Goal: Communication & Community: Answer question/provide support

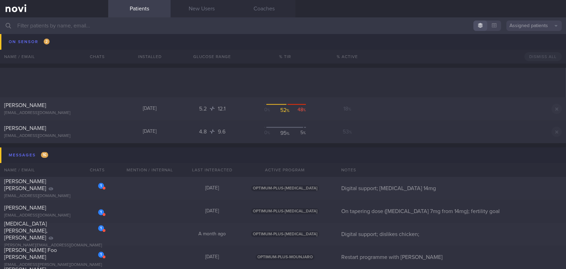
scroll to position [3092, 0]
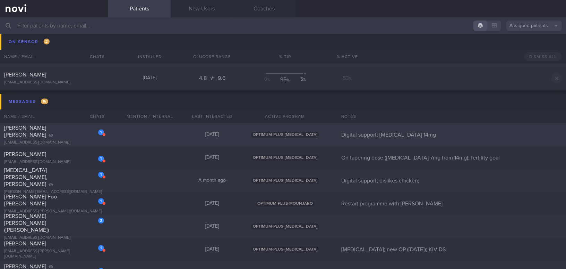
click at [65, 142] on div "1 [PERSON_NAME] [PERSON_NAME] [EMAIL_ADDRESS][DOMAIN_NAME] [DATE] OPTIMUM-PLUS-…" at bounding box center [283, 134] width 566 height 23
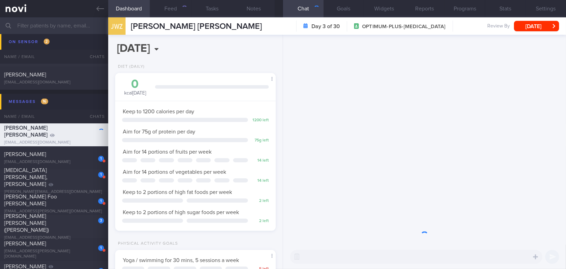
scroll to position [81, 143]
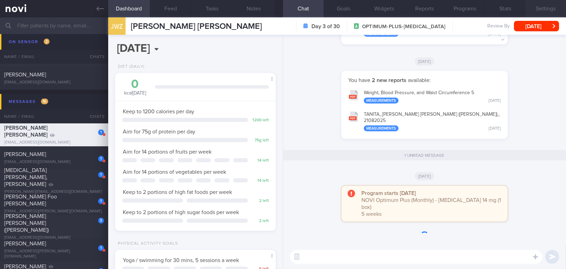
click at [443, 9] on button "Settings" at bounding box center [546, 8] width 41 height 17
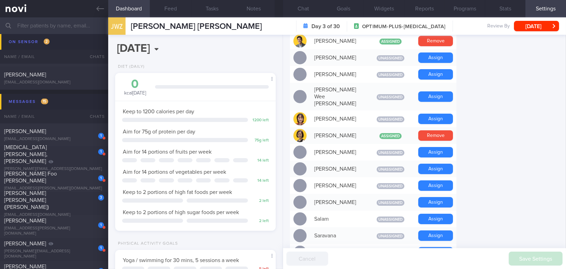
scroll to position [360, 0]
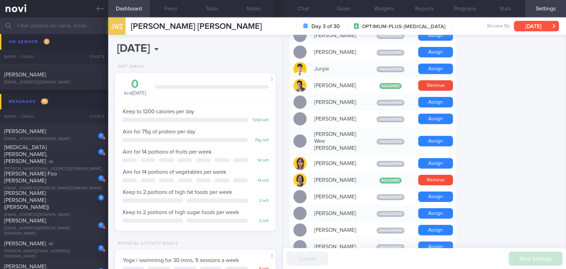
click at [443, 24] on button "[DATE]" at bounding box center [536, 26] width 45 height 10
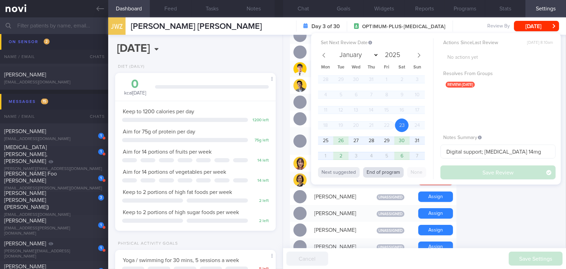
click at [388, 174] on button "End of program" at bounding box center [383, 172] width 41 height 10
select select "8"
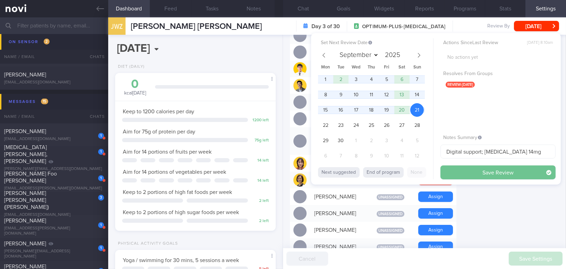
click at [443, 168] on button "Save Review" at bounding box center [498, 172] width 115 height 14
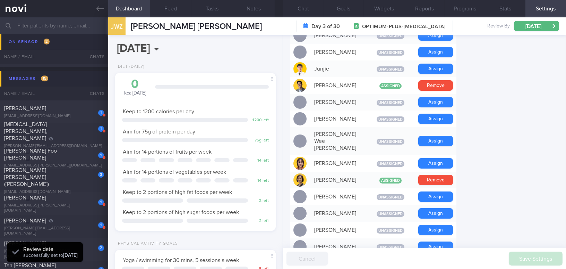
scroll to position [3069, 0]
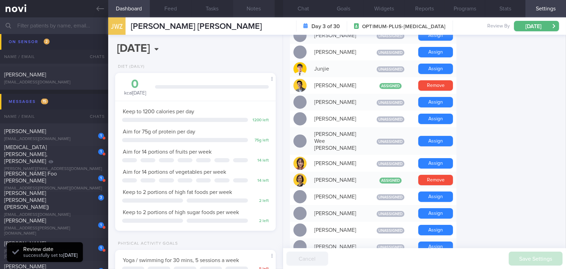
click at [262, 4] on button "Notes" at bounding box center [254, 8] width 42 height 17
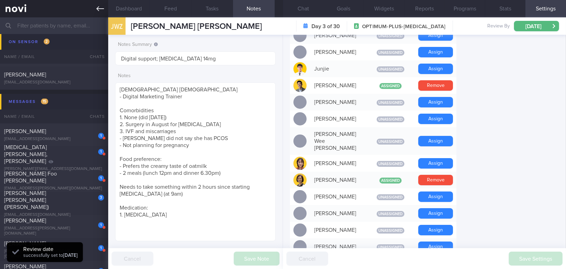
click at [99, 8] on icon at bounding box center [100, 9] width 8 height 8
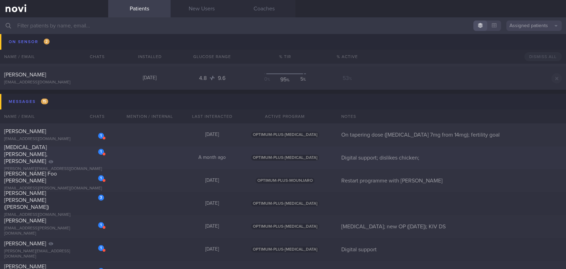
click at [41, 154] on span "THAM KENG SUM, ALEX" at bounding box center [25, 153] width 43 height 19
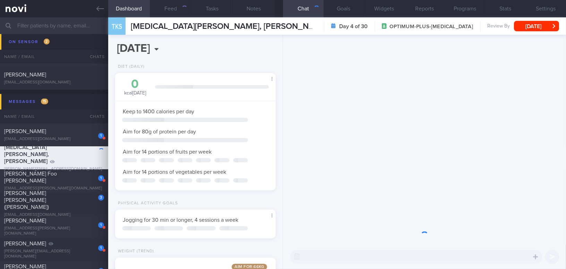
scroll to position [71, 143]
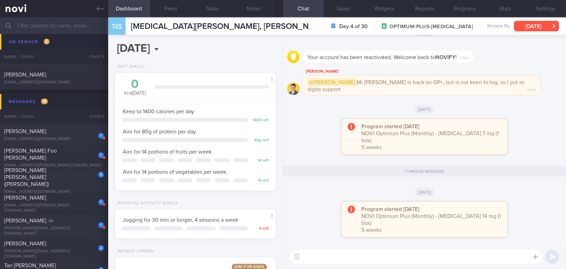
click at [443, 27] on button "[DATE]" at bounding box center [536, 26] width 45 height 10
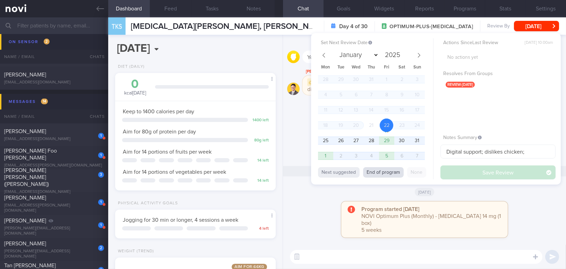
click at [374, 170] on button "End of program" at bounding box center [383, 172] width 41 height 10
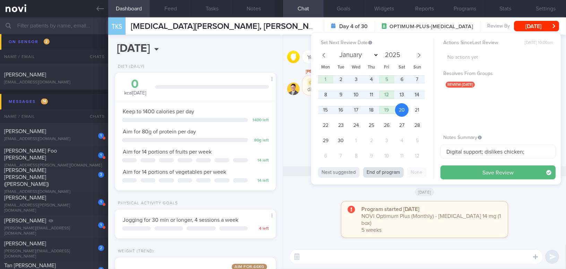
select select "8"
click at [443, 168] on button "Save Review" at bounding box center [498, 172] width 115 height 14
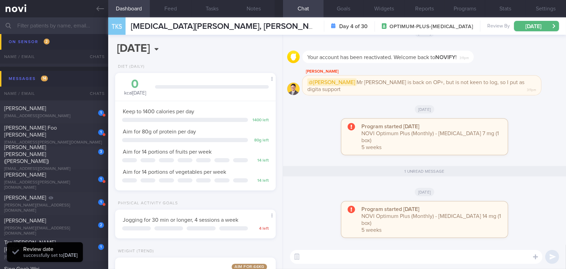
scroll to position [3046, 0]
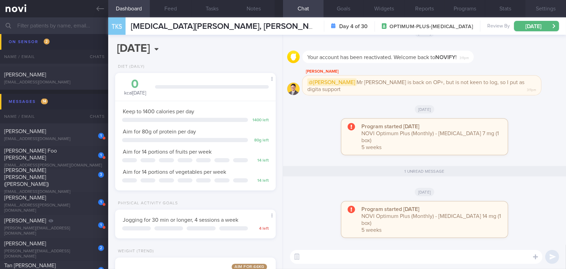
click at [443, 8] on button "Settings" at bounding box center [546, 8] width 41 height 17
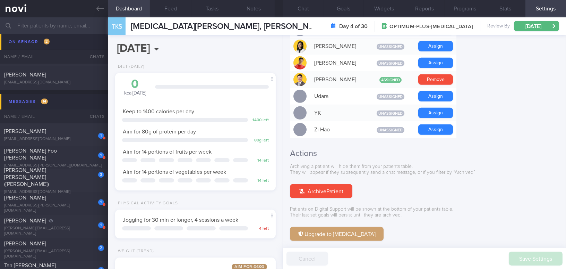
scroll to position [644, 0]
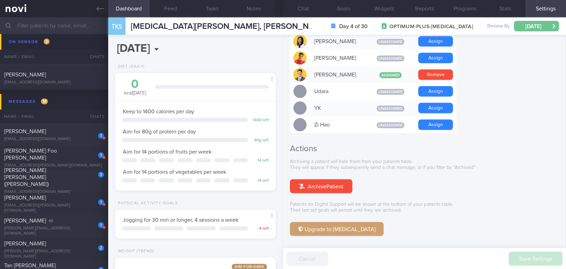
click at [443, 24] on button "[DATE]" at bounding box center [536, 26] width 45 height 10
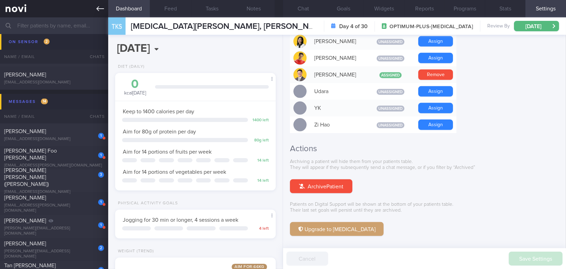
click at [97, 7] on icon at bounding box center [100, 9] width 8 height 8
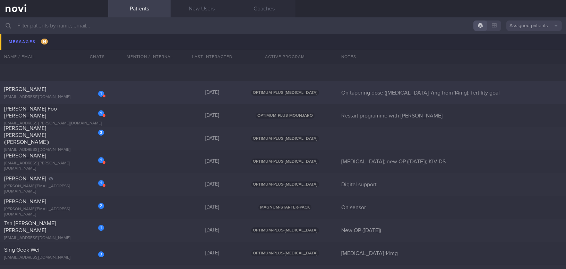
scroll to position [3109, 0]
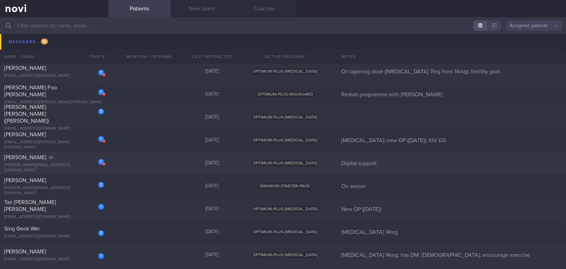
click at [54, 157] on div "Jordan Claudette" at bounding box center [53, 157] width 98 height 7
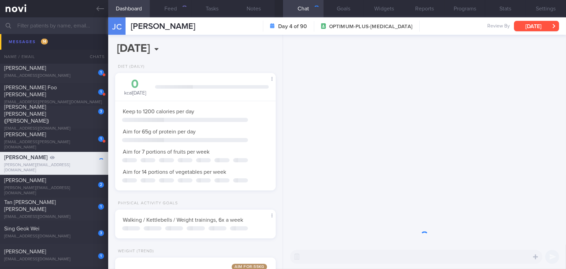
scroll to position [346967, 346906]
click at [443, 26] on button "[DATE]" at bounding box center [536, 26] width 45 height 10
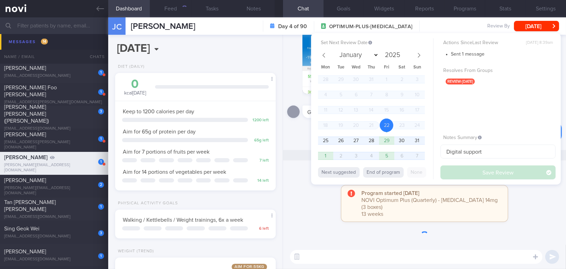
scroll to position [0, 0]
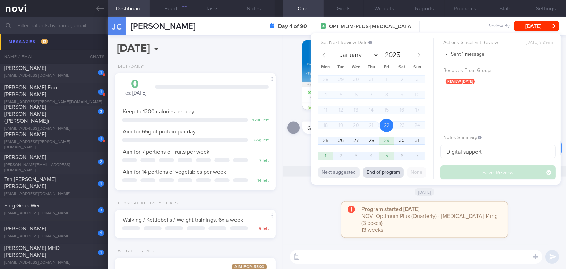
click at [388, 172] on button "End of program" at bounding box center [383, 172] width 41 height 10
select select "10"
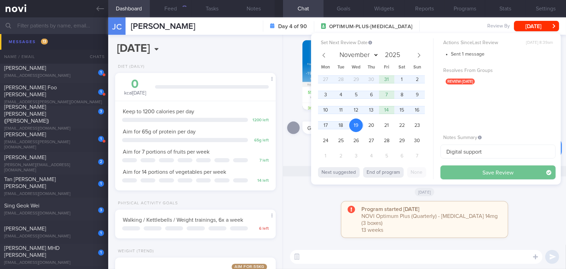
click at [443, 168] on button "Save Review" at bounding box center [498, 172] width 115 height 14
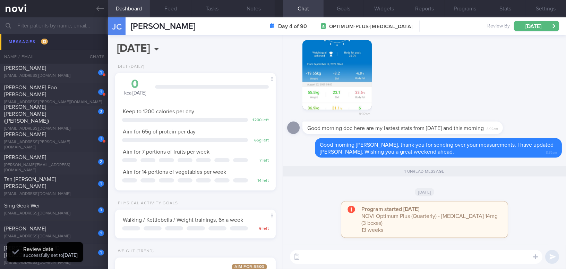
scroll to position [82, 143]
click at [443, 4] on button "Settings" at bounding box center [546, 8] width 41 height 17
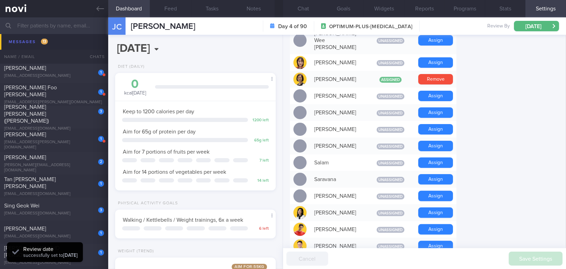
scroll to position [644, 0]
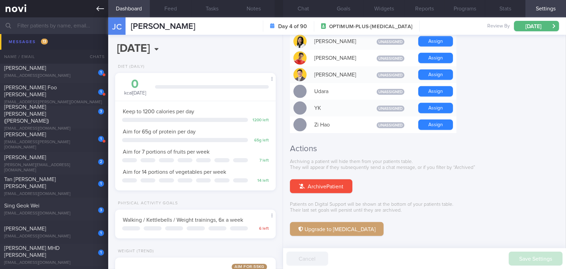
click at [100, 8] on icon at bounding box center [100, 9] width 8 height 8
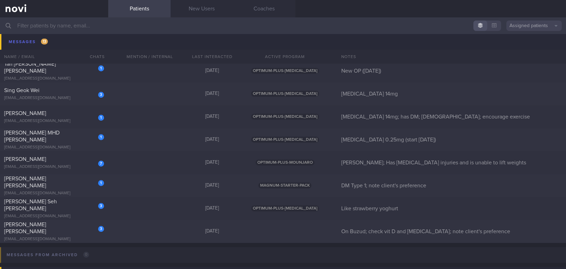
scroll to position [3213, 0]
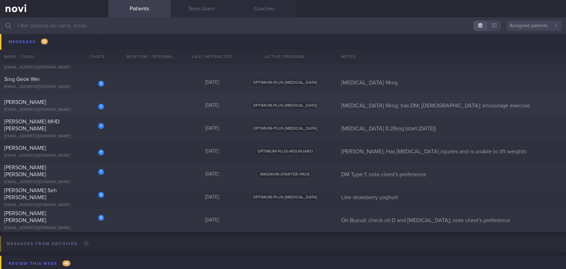
click at [61, 103] on div "SITI NURHANI KOH" at bounding box center [53, 102] width 98 height 7
select select "8"
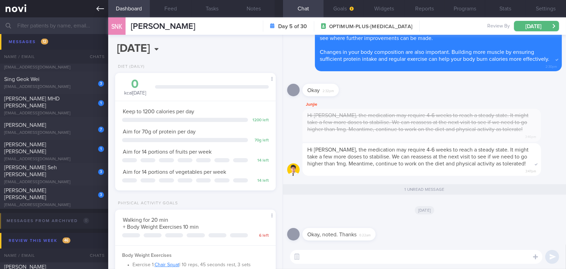
click at [100, 8] on icon at bounding box center [100, 8] width 8 height 5
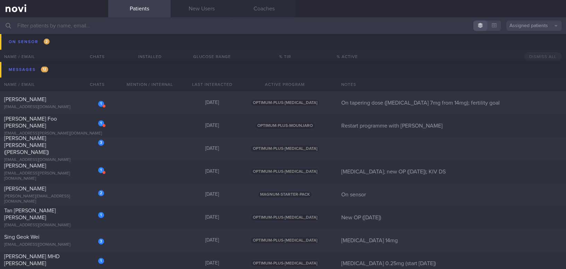
scroll to position [3055, 0]
click at [84, 107] on div "[EMAIL_ADDRESS][DOMAIN_NAME]" at bounding box center [54, 107] width 100 height 5
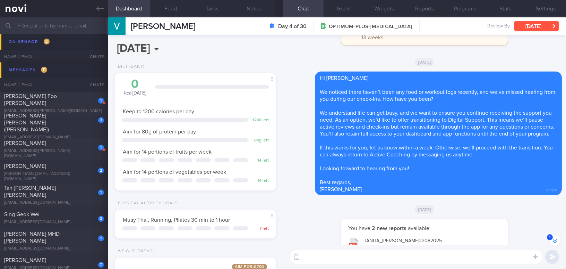
click at [443, 26] on button "[DATE]" at bounding box center [536, 26] width 45 height 10
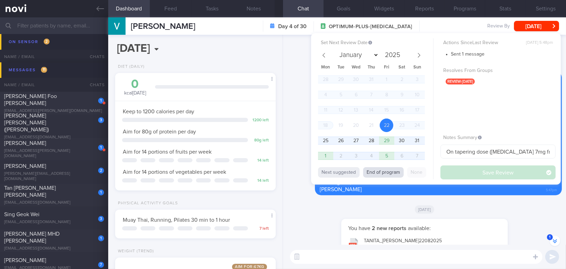
click at [390, 171] on button "End of program" at bounding box center [383, 172] width 41 height 10
select select "8"
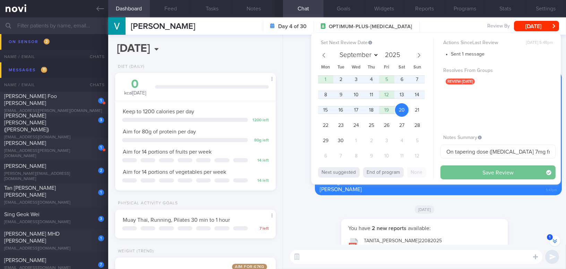
click at [443, 172] on button "Save Review" at bounding box center [498, 172] width 115 height 14
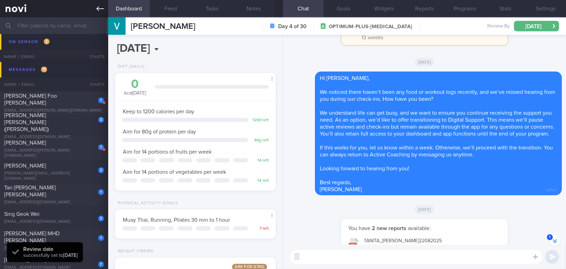
click at [94, 8] on link at bounding box center [54, 8] width 108 height 17
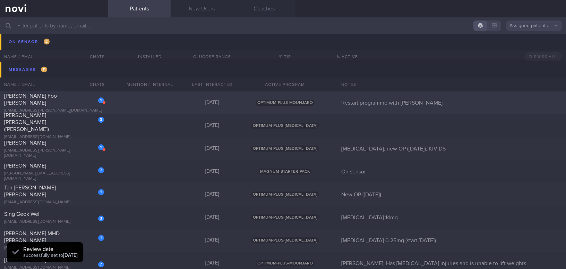
click at [55, 98] on div "Lilian Foo Lai Lin" at bounding box center [53, 99] width 98 height 14
select select "7"
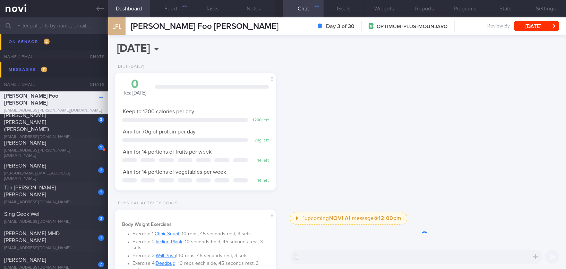
scroll to position [346967, 346906]
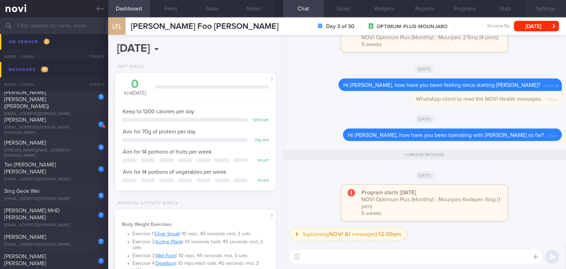
click at [443, 10] on button "Settings" at bounding box center [546, 8] width 41 height 17
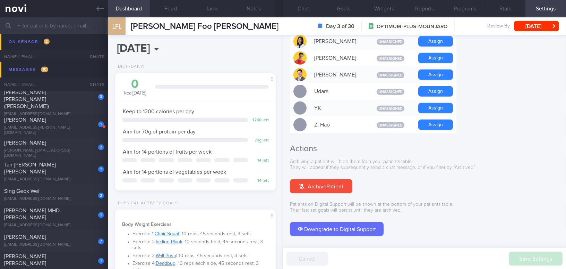
drag, startPoint x: 469, startPoint y: 5, endPoint x: 441, endPoint y: 25, distance: 34.0
click at [443, 5] on button "Programs" at bounding box center [465, 8] width 41 height 17
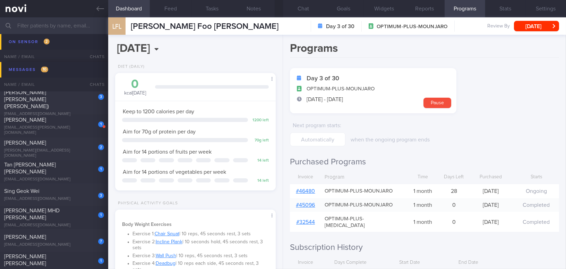
click at [310, 191] on link "# 46480" at bounding box center [305, 191] width 19 height 6
click at [298, 11] on button "Chat" at bounding box center [303, 8] width 41 height 17
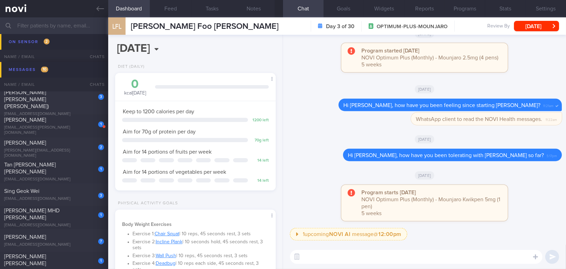
click at [435, 245] on textarea at bounding box center [416, 257] width 253 height 14
drag, startPoint x: 327, startPoint y: 255, endPoint x: 375, endPoint y: 259, distance: 48.7
click at [375, 245] on textarea "Hi Lilian, how have you been" at bounding box center [416, 257] width 253 height 14
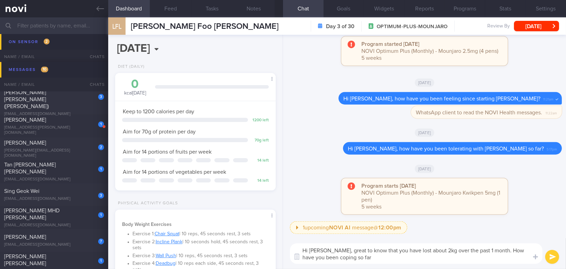
type textarea "Hi Lilian, great to know that you have lost about 2kg over the past 1 month. Ho…"
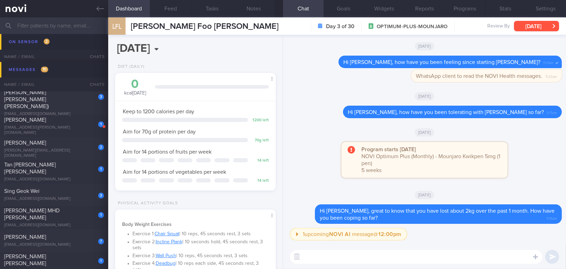
click at [443, 26] on button "[DATE]" at bounding box center [536, 26] width 45 height 10
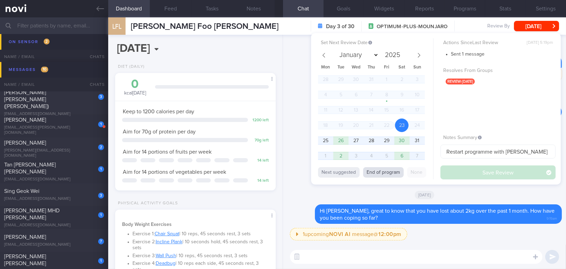
click at [381, 171] on button "End of program" at bounding box center [383, 172] width 41 height 10
select select "8"
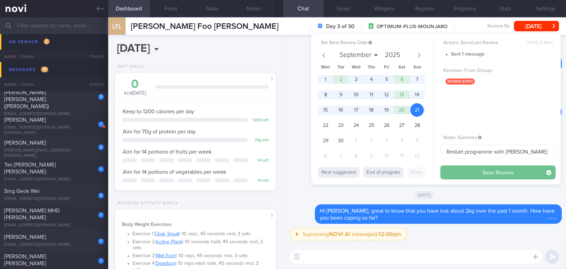
click at [443, 173] on button "Save Review" at bounding box center [498, 172] width 115 height 14
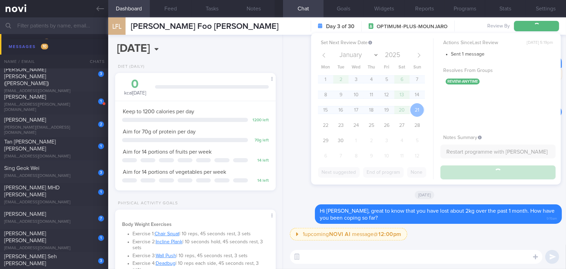
scroll to position [3009, 0]
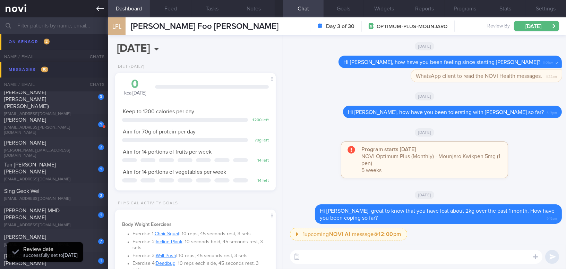
click at [96, 7] on icon at bounding box center [100, 9] width 8 height 8
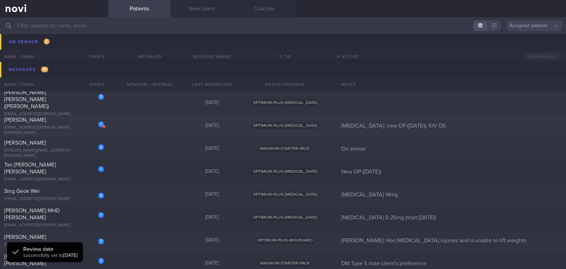
click at [57, 127] on div "nisha.purushothaman@gmail.com" at bounding box center [54, 130] width 100 height 10
select select "7"
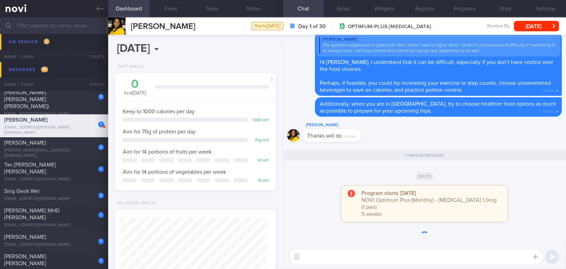
scroll to position [82, 143]
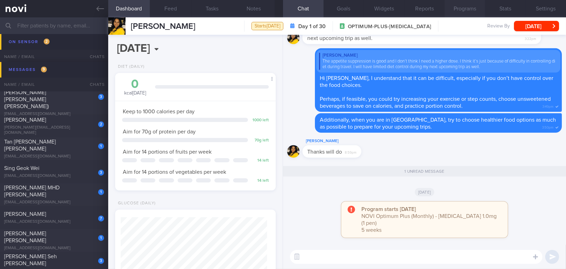
click at [443, 10] on button "Programs" at bounding box center [465, 8] width 41 height 17
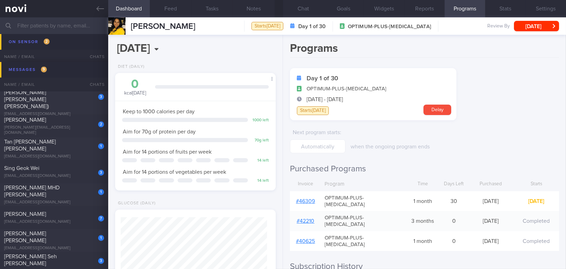
click at [307, 198] on link "# 46309" at bounding box center [305, 201] width 19 height 6
click at [298, 6] on button "Chat" at bounding box center [303, 8] width 41 height 17
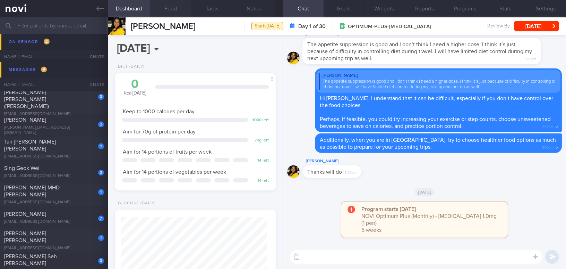
click at [169, 10] on button "Feed" at bounding box center [171, 8] width 42 height 17
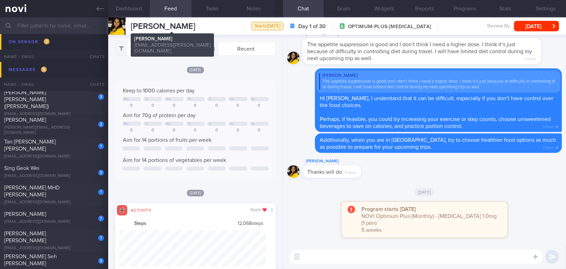
scroll to position [36, 147]
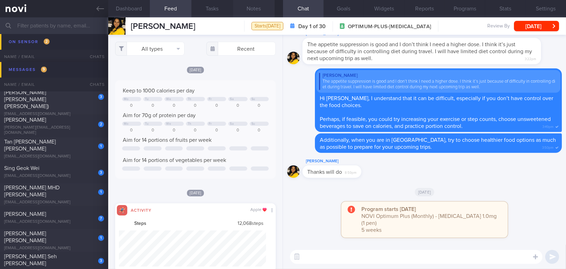
click at [255, 10] on button "Notes" at bounding box center [254, 8] width 42 height 17
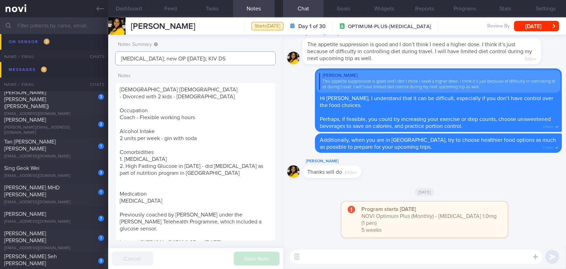
click at [216, 59] on input "Ozempic; new OP (April 2025); KIV DS" at bounding box center [195, 58] width 161 height 14
drag, startPoint x: 218, startPoint y: 57, endPoint x: 73, endPoint y: 54, distance: 145.1
click at [73, 54] on div "Patients New Users Coaches Assigned patients Assigned patients All active patie…" at bounding box center [283, 142] width 566 height 251
type input "W"
type input "Switch to Wegovy, KIV Mounjaro"
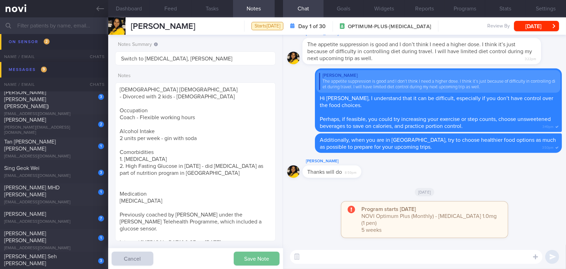
click at [257, 245] on button "Save Note" at bounding box center [257, 258] width 46 height 14
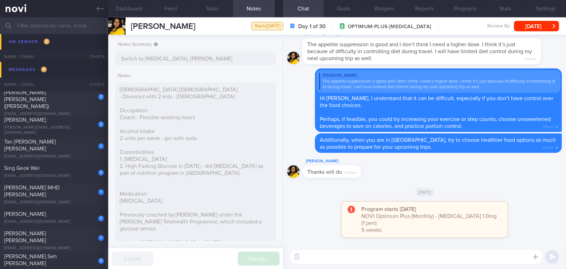
type input "Switch to Wegovy, KIV Mounjaro"
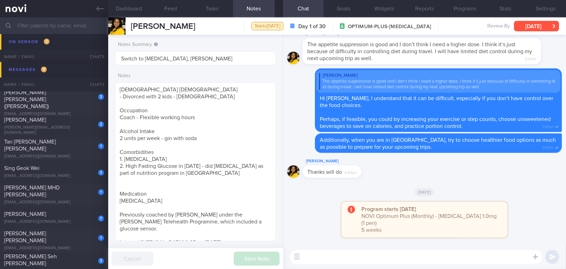
click at [443, 25] on button "[DATE]" at bounding box center [536, 26] width 45 height 10
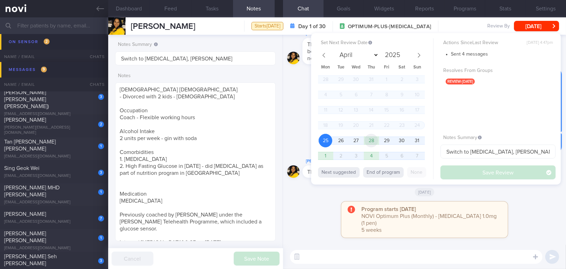
click at [366, 137] on span "28" at bounding box center [372, 141] width 14 height 14
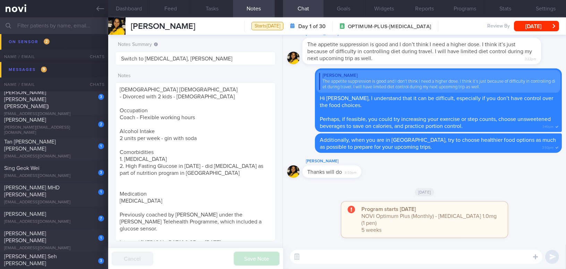
click at [372, 194] on div "[DATE]" at bounding box center [424, 191] width 275 height 19
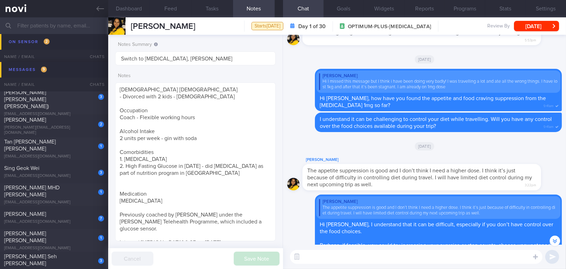
scroll to position [-94, 0]
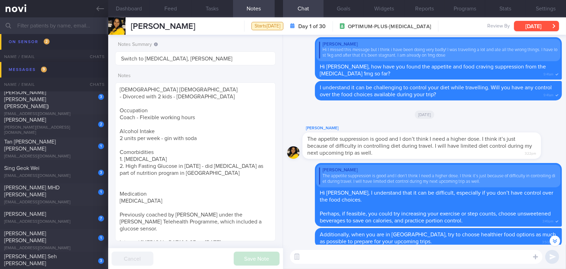
click at [443, 27] on button "[DATE]" at bounding box center [536, 26] width 45 height 10
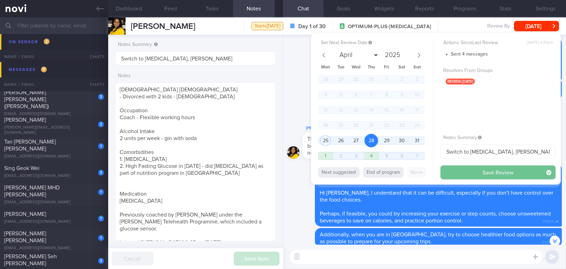
click at [443, 170] on button "Save Review" at bounding box center [498, 172] width 115 height 14
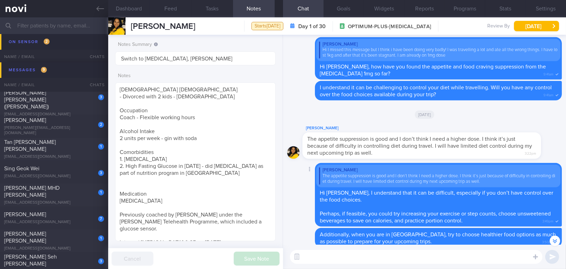
scroll to position [0, 0]
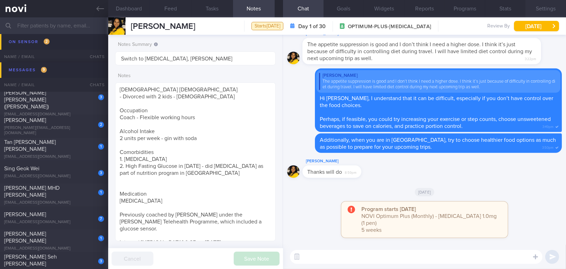
click at [443, 7] on button "Settings" at bounding box center [546, 8] width 41 height 17
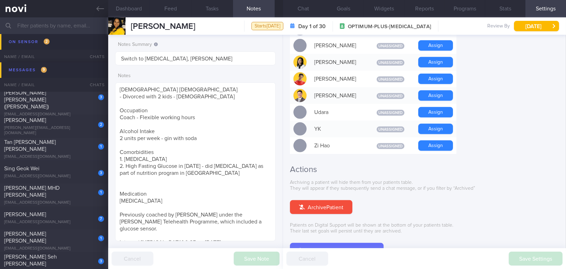
scroll to position [644, 0]
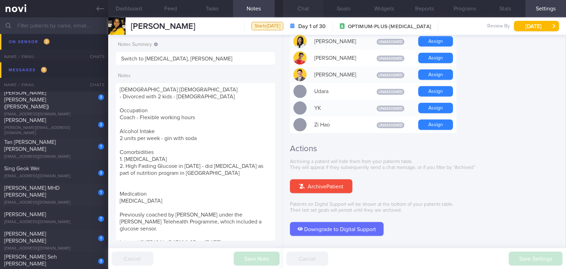
click at [310, 5] on button "Chat" at bounding box center [303, 8] width 41 height 17
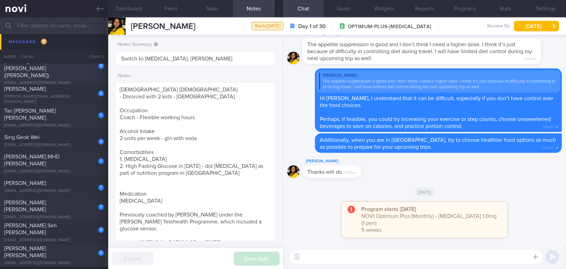
scroll to position [3018, 0]
click at [98, 11] on icon at bounding box center [100, 9] width 8 height 8
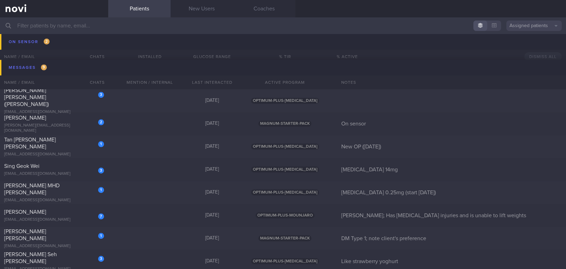
scroll to position [2986, 0]
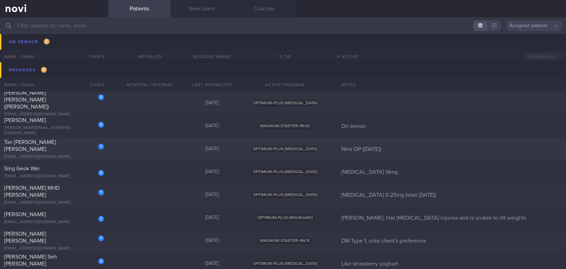
click at [68, 150] on div "1 Tan Chen Lin Serina serinatan99@gmail.com" at bounding box center [54, 148] width 108 height 21
select select "8"
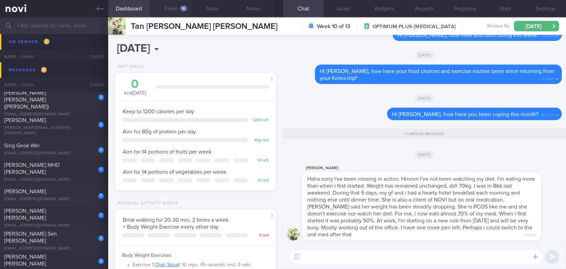
click at [168, 8] on button "Feed 16" at bounding box center [171, 8] width 42 height 17
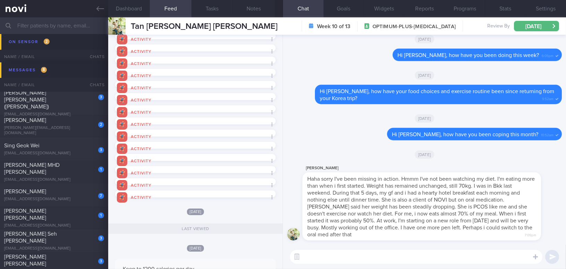
scroll to position [158, 0]
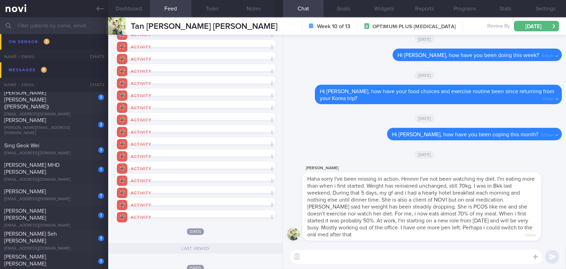
click at [338, 245] on textarea at bounding box center [416, 257] width 253 height 14
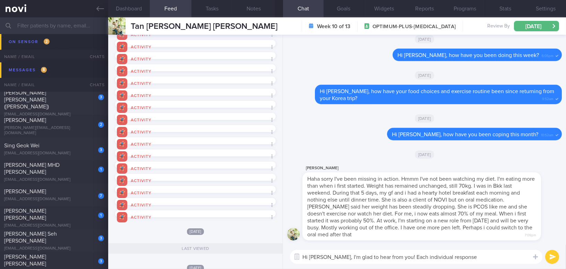
type textarea "Hi Serina, I'm glad to hear from you! Each individual response"
click at [72, 27] on input "text" at bounding box center [283, 25] width 566 height 17
type input "irene"
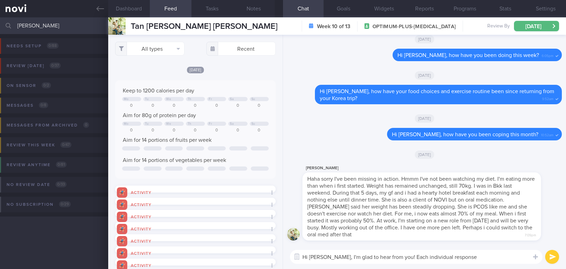
select select "8"
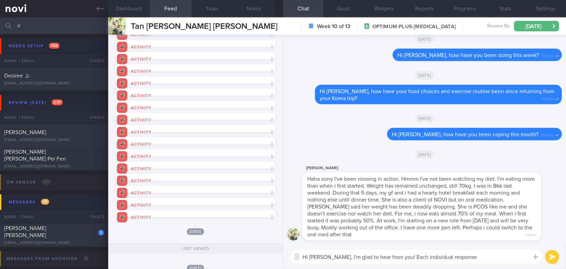
type input "i"
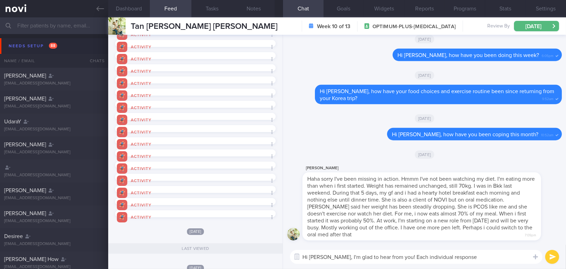
click at [391, 257] on textarea "Hi [PERSON_NAME], I'm glad to hear from you! Each individual response" at bounding box center [416, 257] width 253 height 14
click at [463, 11] on button "Programs" at bounding box center [465, 8] width 41 height 17
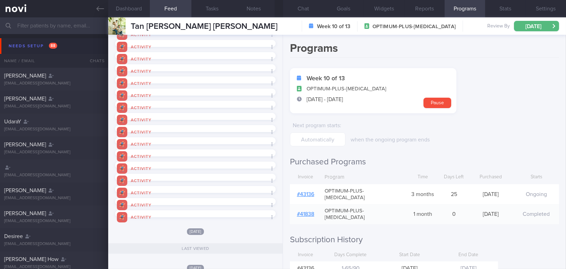
click at [300, 191] on link "# 43136" at bounding box center [305, 194] width 17 height 6
click at [312, 5] on button "Chat" at bounding box center [303, 8] width 41 height 17
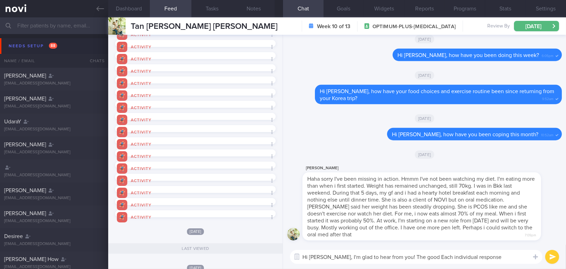
click at [415, 256] on textarea "Hi Serina, I'm glad to hear from you! The good Each individual response" at bounding box center [416, 257] width 253 height 14
click at [411, 260] on textarea "Hi Serina, I'm glad to hear from you! The good new is that at least Each indivi…" at bounding box center [416, 257] width 253 height 14
drag, startPoint x: 391, startPoint y: 256, endPoint x: 463, endPoint y: 255, distance: 71.8
click at [463, 255] on textarea "Hi Serina, I'm glad to hear from you! The good new is that at least Each indivi…" at bounding box center [416, 257] width 253 height 14
click at [461, 255] on textarea "Hi [PERSON_NAME], I'm glad to hear from you! Each individual response" at bounding box center [416, 257] width 253 height 14
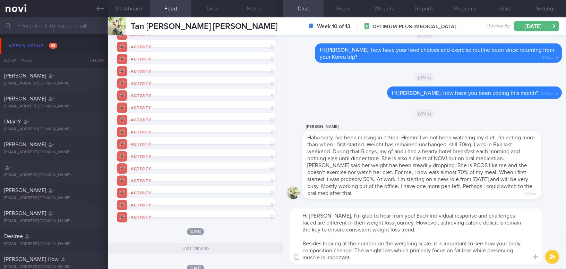
drag, startPoint x: 328, startPoint y: 216, endPoint x: 356, endPoint y: 260, distance: 51.9
click at [356, 260] on textarea "Hi Serina, I'm glad to hear from you! Each individual response and challenges f…" at bounding box center [416, 235] width 253 height 55
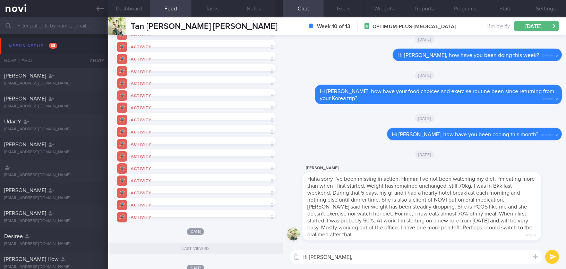
paste textarea ""I'm glad to hear from you! Each individual’s response and the challenges they …"
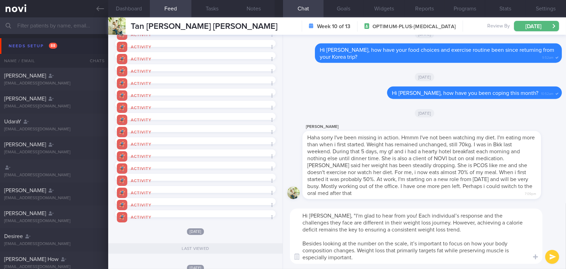
click at [329, 213] on textarea "Hi Serina, "I'm glad to hear from you! Each individual’s response and the chall…" at bounding box center [416, 235] width 253 height 55
drag, startPoint x: 504, startPoint y: 214, endPoint x: 515, endPoint y: 214, distance: 11.8
click at [515, 214] on textarea "Hi Serina, I'm glad to hear from you! Each individual’s response and the challe…" at bounding box center [416, 235] width 253 height 55
drag, startPoint x: 390, startPoint y: 214, endPoint x: 385, endPoint y: 223, distance: 10.8
click at [391, 221] on textarea "Hi Serina, I'm glad to hear from you! Each individual’s response and the challe…" at bounding box center [416, 235] width 253 height 55
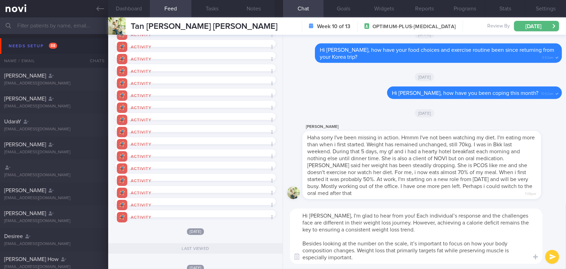
click at [467, 234] on textarea "Hi Serina, I'm glad to hear from you! Each individual’s response and the challe…" at bounding box center [416, 235] width 253 height 55
click at [475, 216] on textarea "Hi Serina, I'm glad to hear from you! Each individual’s response and the challe…" at bounding box center [416, 235] width 253 height 55
click at [502, 216] on textarea "Hi Serina, I'm glad to hear from you! Each individual’s response and the challe…" at bounding box center [416, 235] width 253 height 55
click at [416, 243] on textarea "Hi Serina, I'm glad to hear from you! Each individual’s response and the challe…" at bounding box center [416, 235] width 253 height 55
click at [366, 254] on textarea "Hi Serina, I'm glad to hear from you! Each individual’s response and the challe…" at bounding box center [416, 235] width 253 height 55
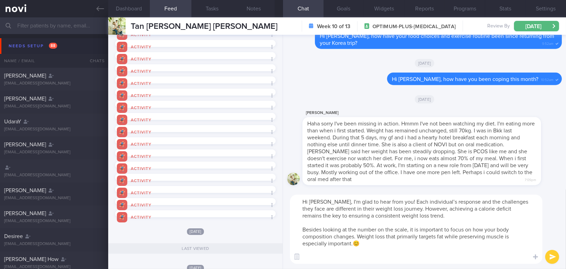
paste textarea "You may discuss the subsequent treatment plan with the doctor."
drag, startPoint x: 431, startPoint y: 256, endPoint x: 474, endPoint y: 255, distance: 42.7
click at [474, 255] on textarea "Hi Serina, I'm glad to hear from you! Each individual’s response and the challe…" at bounding box center [416, 228] width 253 height 69
click at [550, 6] on button "Settings" at bounding box center [546, 8] width 41 height 17
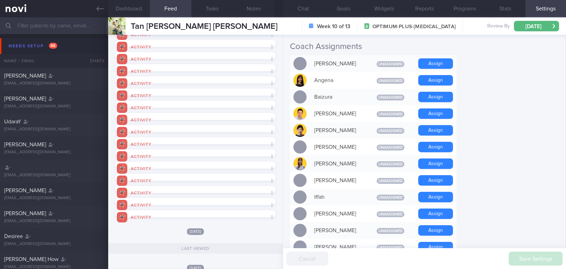
scroll to position [252, 0]
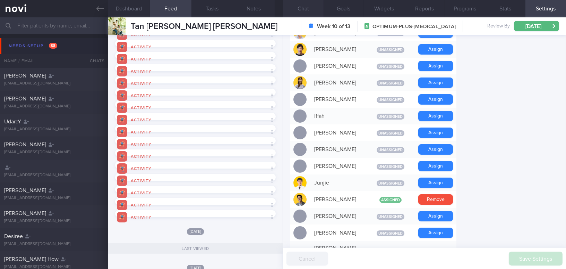
click at [306, 12] on button "Chat" at bounding box center [303, 8] width 41 height 17
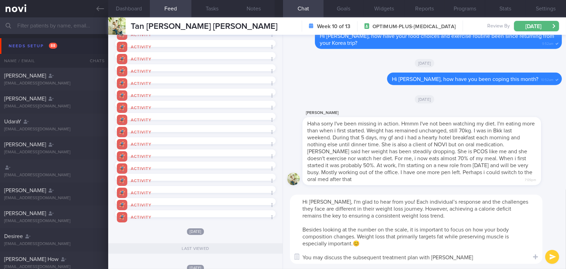
click at [472, 259] on textarea "Hi Serina, I'm glad to hear from you! Each individual’s response and the challe…" at bounding box center [416, 228] width 253 height 69
click at [446, 237] on textarea "Hi Serina, I'm glad to hear from you! Each individual’s response and the challe…" at bounding box center [416, 228] width 253 height 69
drag, startPoint x: 353, startPoint y: 241, endPoint x: 358, endPoint y: 241, distance: 4.9
click at [358, 241] on textarea "Hi Serina, I'm glad to hear from you! Each individual’s response and the challe…" at bounding box center [416, 228] width 253 height 69
click at [470, 256] on textarea "Hi Serina, I'm glad to hear from you! Each individual’s response and the challe…" at bounding box center [416, 228] width 253 height 69
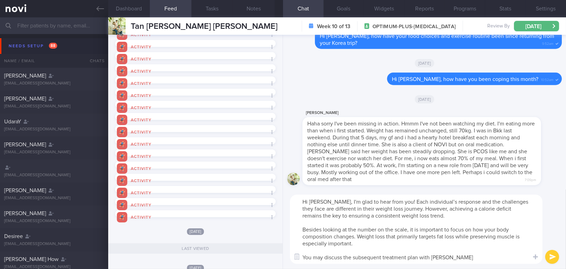
paste textarea "😊"
click at [380, 244] on textarea "Hi Serina, I'm glad to hear from you! Each individual’s response and the challe…" at bounding box center [416, 228] width 253 height 69
paste textarea "Ultimately, lifestyle modification remains the cornerstone for achieving health…"
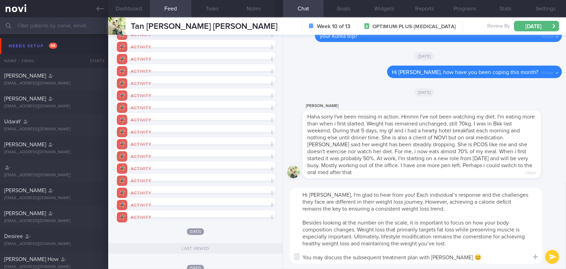
click at [433, 243] on textarea "Hi Serina, I'm glad to hear from you! Each individual’s response and the challe…" at bounding box center [416, 225] width 253 height 76
click at [549, 3] on button "Settings" at bounding box center [546, 8] width 41 height 17
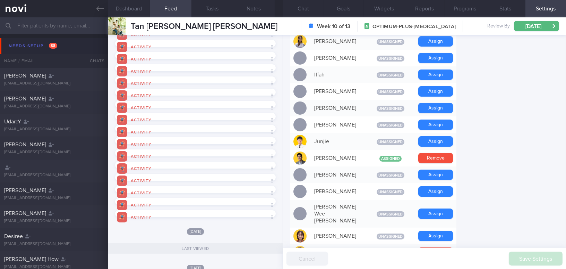
scroll to position [315, 0]
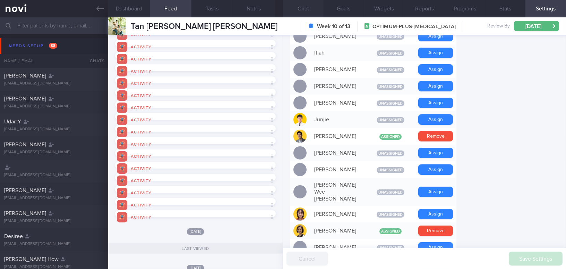
click at [302, 9] on button "Chat" at bounding box center [303, 8] width 41 height 17
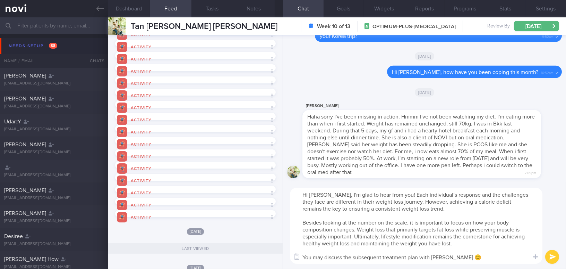
click at [475, 259] on textarea "Hi Serina, I'm glad to hear from you! Each individual’s response and the challe…" at bounding box center [416, 225] width 253 height 76
click at [450, 256] on textarea "Hi Serina, I'm glad to hear from you! Each individual’s response and the challe…" at bounding box center [416, 225] width 253 height 76
type textarea "Hi Serina, I'm glad to hear from you! Each individual’s response and the challe…"
click at [552, 256] on button "submit" at bounding box center [553, 257] width 14 height 14
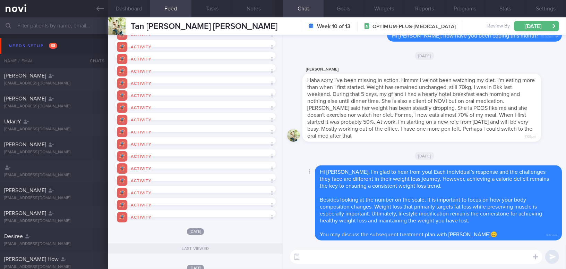
paste textarea "I wish you all the best in your new role, and happy first day at your workplace!"
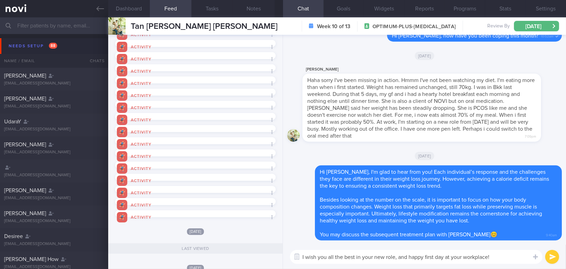
click at [396, 258] on textarea "I wish you all the best in your new role, and happy first day at your workplace!" at bounding box center [416, 257] width 253 height 14
type textarea "I wish you all the best in your new role and happy first day at your workplace!"
click at [551, 258] on button "submit" at bounding box center [553, 257] width 14 height 14
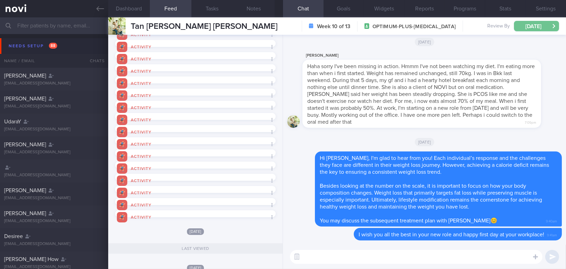
click at [536, 26] on button "[DATE]" at bounding box center [536, 26] width 45 height 10
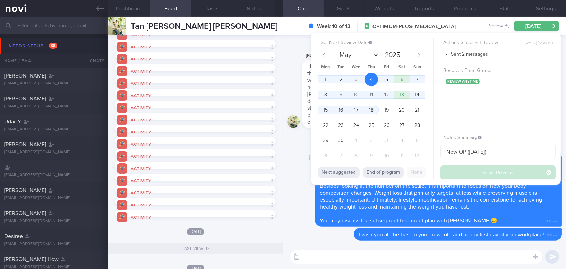
click at [295, 203] on div "Delete Hi Serina, I'm glad to hear from you! Each individual’s response and the…" at bounding box center [424, 188] width 275 height 75
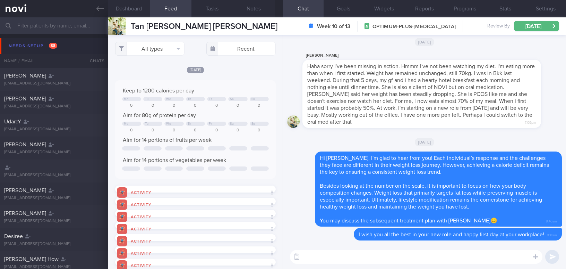
select select "8"
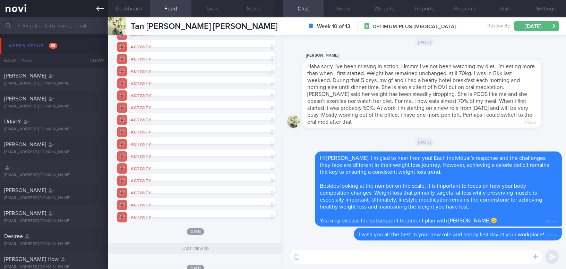
click at [96, 5] on icon at bounding box center [100, 9] width 8 height 8
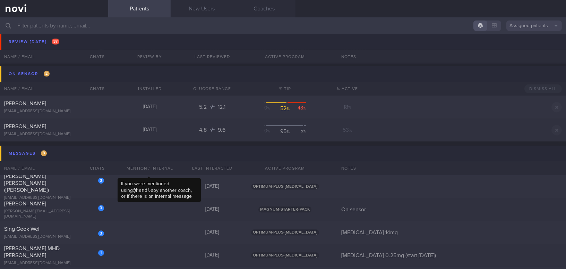
scroll to position [2997, 0]
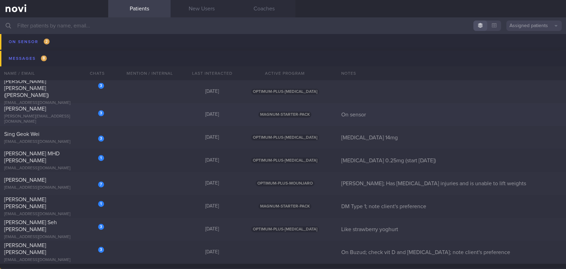
click at [58, 115] on div "3 Jake Chia jake.chiasl@gmail.com" at bounding box center [54, 114] width 108 height 19
select select "7"
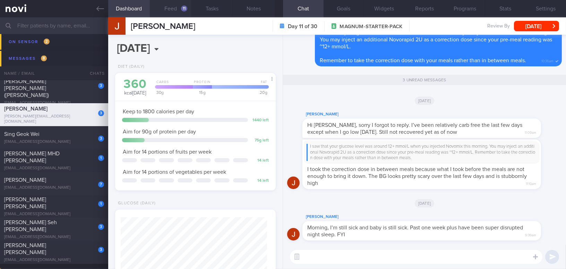
click at [171, 6] on button "Feed 11" at bounding box center [171, 8] width 42 height 17
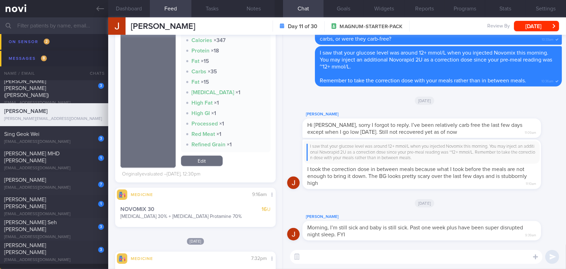
scroll to position [631, 0]
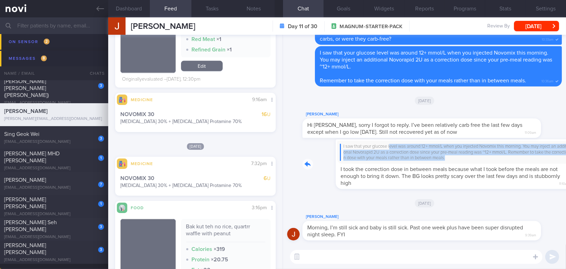
drag, startPoint x: 357, startPoint y: 144, endPoint x: 441, endPoint y: 156, distance: 84.9
click at [441, 156] on div "I saw that your glucose level was around 12+ mmol/L when you injected Novomix t…" at bounding box center [433, 164] width 260 height 50
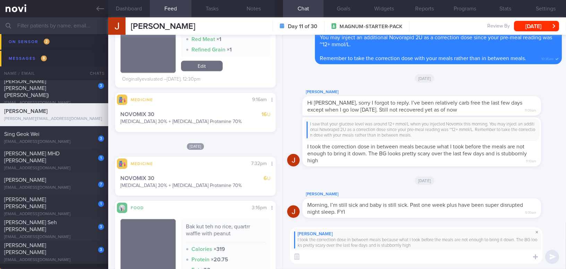
click at [537, 231] on span at bounding box center [537, 232] width 8 height 8
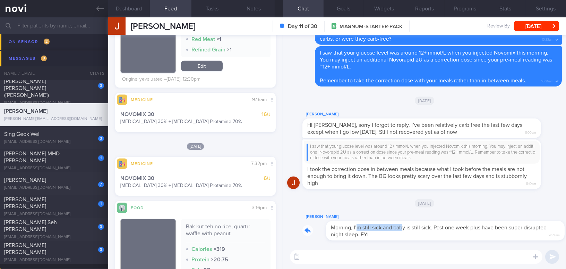
drag, startPoint x: 332, startPoint y: 222, endPoint x: 380, endPoint y: 222, distance: 47.9
click at [380, 222] on div "Jake Chia Morning, I’m still sick and baby is still sick. Past one week plus ha…" at bounding box center [433, 226] width 260 height 28
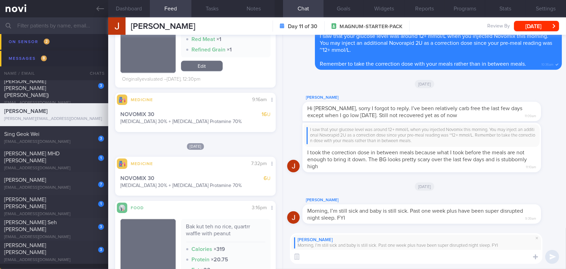
paste textarea "Oh no, I’m very sorry to hear that, J. Please try to rest well and stay hydrate…"
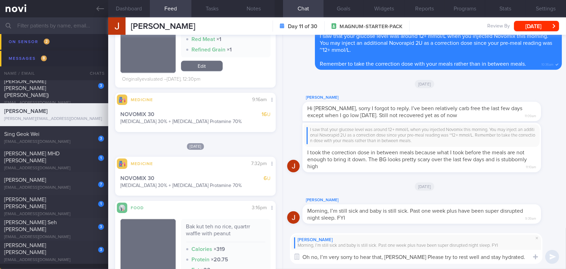
scroll to position [0, 0]
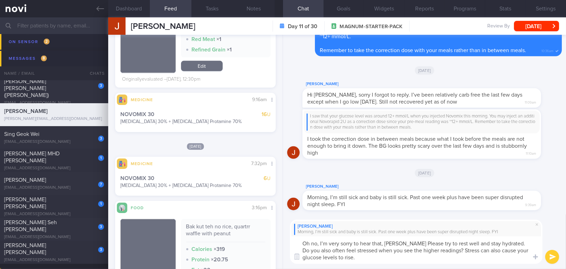
click at [388, 242] on textarea "Oh no, I’m very sorry to hear that, J. Please try to rest well and stay hydrate…" at bounding box center [416, 249] width 253 height 27
drag, startPoint x: 302, startPoint y: 250, endPoint x: 397, endPoint y: 140, distance: 145.4
click at [303, 250] on textarea "Oh no, I’m very sorry to hear that, Jake. Please try to rest well and stay hydr…" at bounding box center [416, 249] width 253 height 27
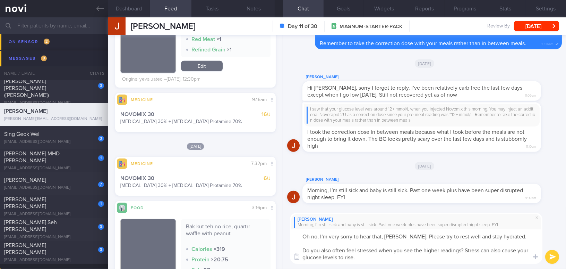
click at [345, 250] on textarea "Oh no, I’m very sorry to hear that, Jake. Please try to rest well and stay hydr…" at bounding box center [416, 246] width 253 height 34
click at [490, 251] on textarea "Oh no, I’m very sorry to hear that, Jake. Please try to rest well and stay hydr…" at bounding box center [416, 246] width 253 height 34
type textarea "Oh no, I’m very sorry to hear that, Jake. Please try to rest well and stay hydr…"
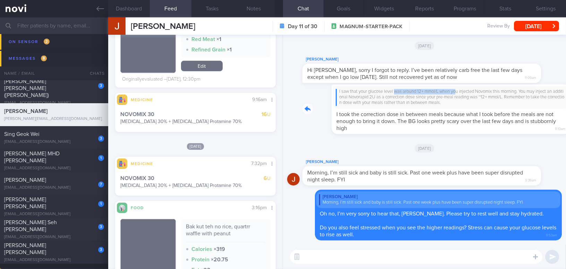
drag, startPoint x: 366, startPoint y: 90, endPoint x: 428, endPoint y: 93, distance: 62.2
click at [428, 93] on div "I saw that your glucose level was around 12+ mmol/L when you injected Novomix t…" at bounding box center [433, 109] width 260 height 50
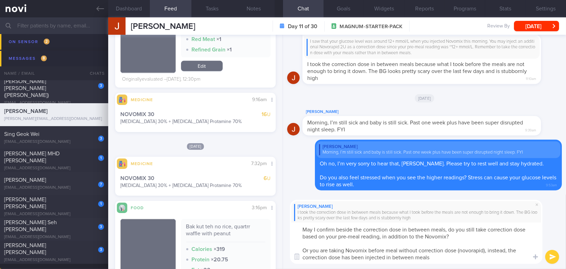
type textarea "May I confirm beside the correction dose in between meals, do you still take co…"
drag, startPoint x: 435, startPoint y: 258, endPoint x: 280, endPoint y: 221, distance: 159.0
click at [280, 221] on div "Dashboard Feed 11 Tasks Notes Chat Goals Widgets Reports Programs Stats Setting…" at bounding box center [337, 142] width 458 height 251
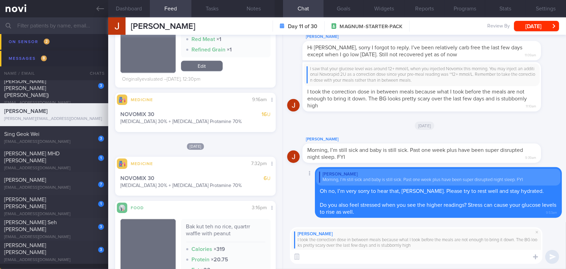
paste textarea "May I confirm: besides the correction dose in between meals, do you also take a…"
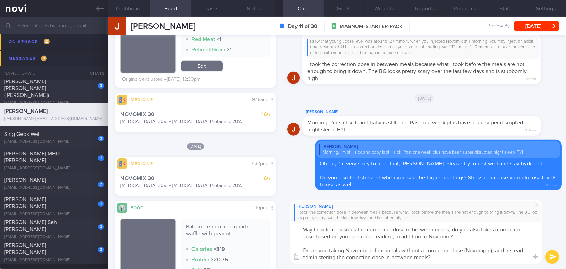
click at [337, 228] on textarea "May I confirm: besides the correction dose in between meals, do you also take a…" at bounding box center [416, 242] width 253 height 41
type textarea "May I confirm, besides the correction dose in between meals, do you also take a…"
click at [554, 255] on button "submit" at bounding box center [553, 257] width 14 height 14
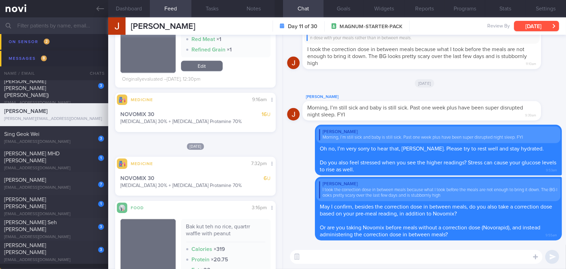
click at [531, 25] on button "[DATE]" at bounding box center [536, 26] width 45 height 10
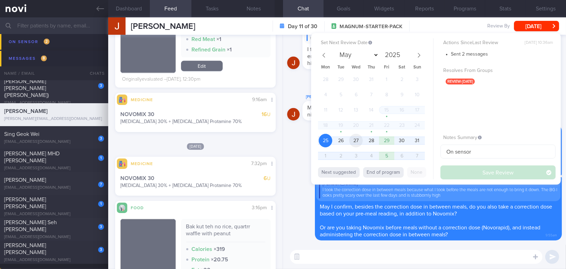
click at [353, 142] on span "27" at bounding box center [356, 141] width 14 height 14
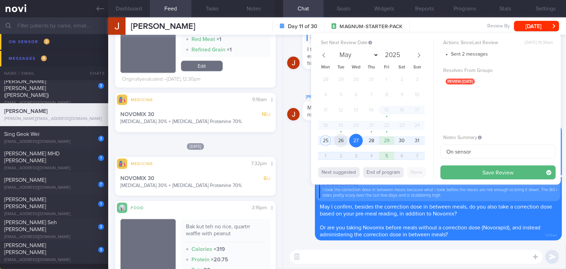
click at [345, 141] on span "26" at bounding box center [341, 141] width 14 height 14
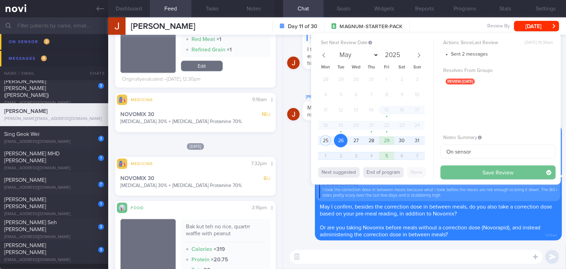
click at [463, 173] on button "Save Review" at bounding box center [498, 172] width 115 height 14
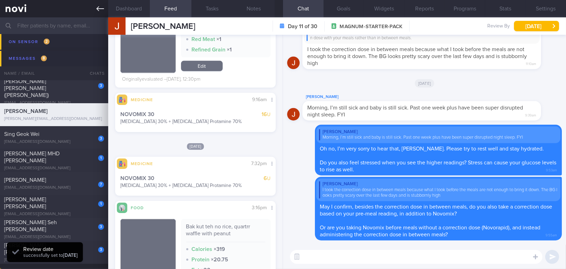
scroll to position [73, 146]
click at [101, 11] on icon at bounding box center [100, 9] width 8 height 8
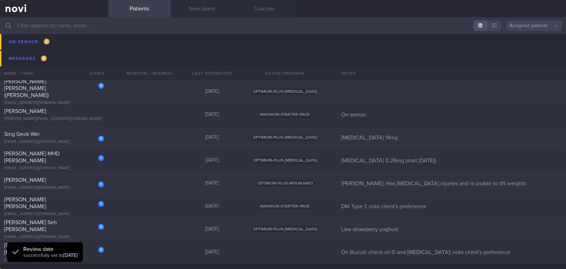
click at [81, 31] on input "text" at bounding box center [283, 25] width 566 height 17
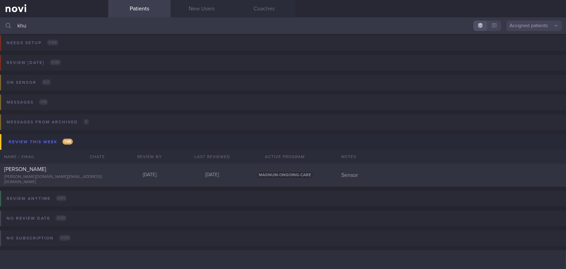
scroll to position [3, 0]
type input "khur"
click at [56, 173] on div "[PERSON_NAME]" at bounding box center [53, 169] width 98 height 7
select select "7"
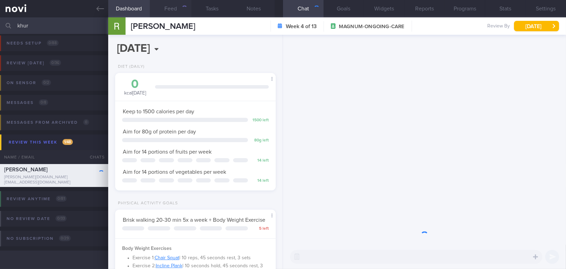
scroll to position [73, 146]
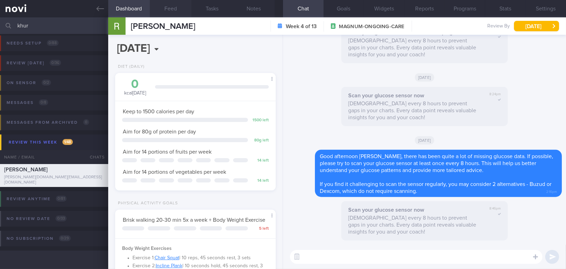
click at [178, 7] on button "Feed" at bounding box center [171, 8] width 42 height 17
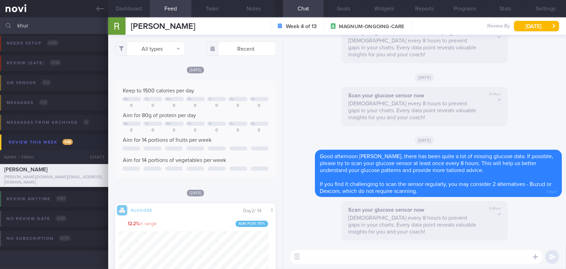
drag, startPoint x: 49, startPoint y: 25, endPoint x: -7, endPoint y: 21, distance: 55.6
click at [0, 21] on html "You are offline! Some functionality will be unavailable Patients New Users Coac…" at bounding box center [283, 134] width 566 height 269
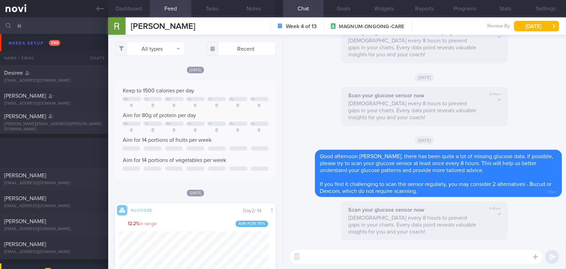
type input "s"
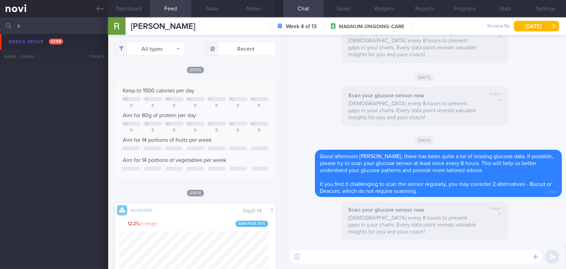
scroll to position [909, 0]
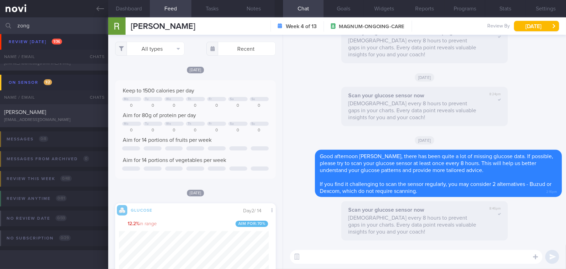
scroll to position [40, 0]
type input "zong"
click at [58, 109] on div "[PERSON_NAME]" at bounding box center [53, 112] width 98 height 7
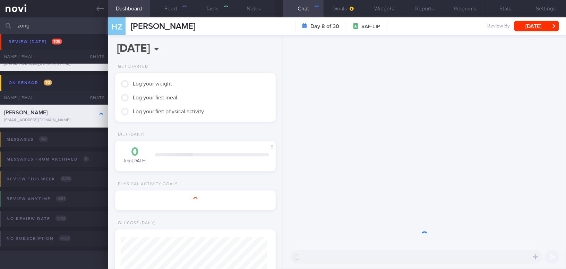
type input "SAF LIP"
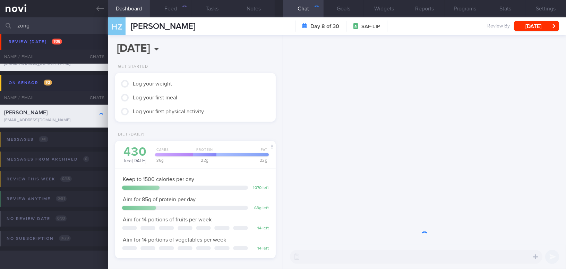
scroll to position [73, 146]
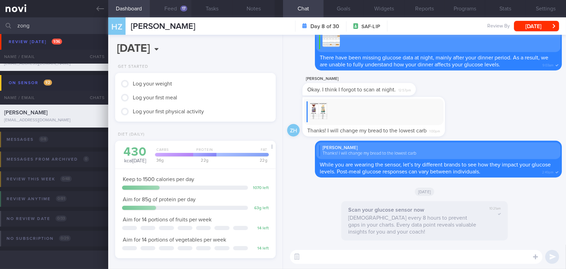
click at [172, 5] on button "Feed 17" at bounding box center [171, 8] width 42 height 17
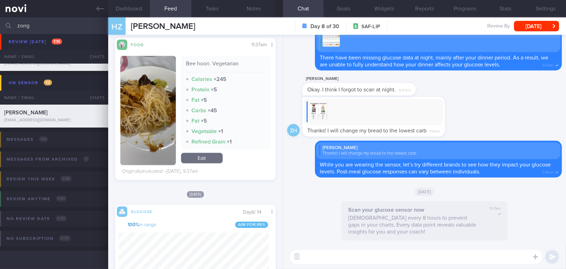
drag, startPoint x: 35, startPoint y: 22, endPoint x: -24, endPoint y: 23, distance: 58.7
click at [0, 23] on html "You are offline! Some functionality will be unavailable Patients New Users Coac…" at bounding box center [283, 134] width 566 height 269
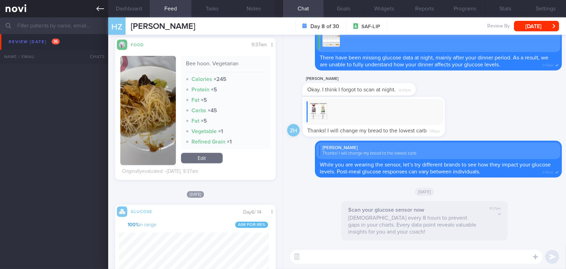
scroll to position [2093, 0]
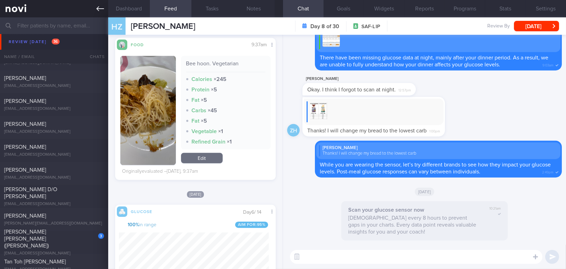
click at [95, 8] on link at bounding box center [54, 8] width 108 height 17
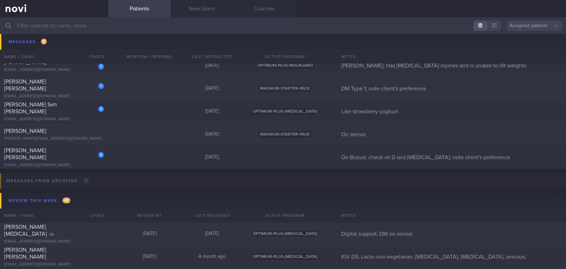
scroll to position [3071, 0]
click at [45, 87] on div "1 Lusk Stacey Lynne sllusk@hotmail.com" at bounding box center [54, 87] width 108 height 21
select select "7"
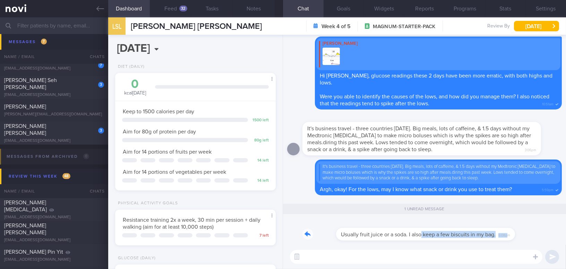
drag, startPoint x: 388, startPoint y: 229, endPoint x: 474, endPoint y: 237, distance: 85.7
click at [474, 237] on div "Usually fruit juice or a soda. I also keep a few biscuits in my bag. 6:08pm" at bounding box center [403, 229] width 200 height 21
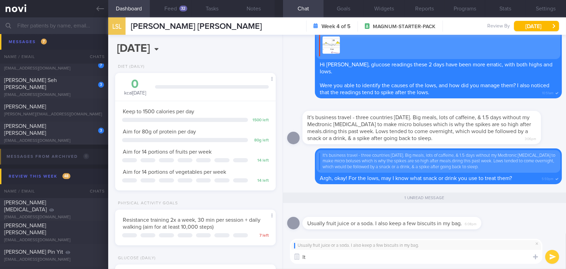
type textarea "I"
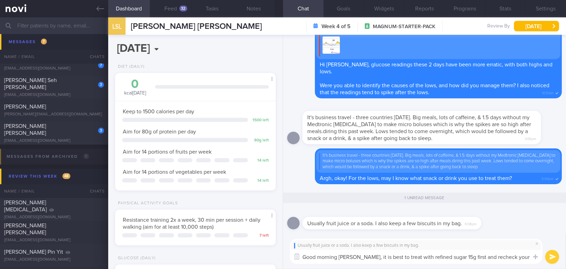
scroll to position [-1, 0]
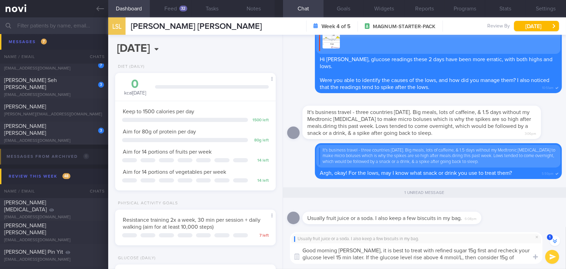
drag, startPoint x: 410, startPoint y: 250, endPoint x: 453, endPoint y: 248, distance: 43.1
click at [453, 250] on textarea "Good morning Stacey, it is best to treat with refined sugar 15g first and reche…" at bounding box center [416, 253] width 253 height 20
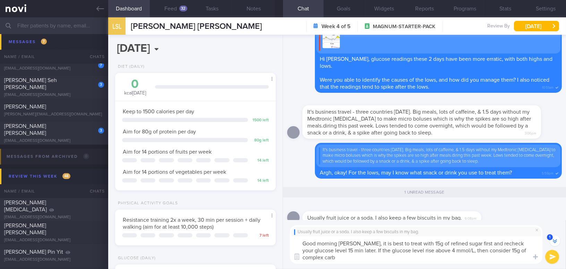
click at [354, 259] on textarea "Good morning Stacey, it is best to treat with 15g of refined sugar first and re…" at bounding box center [416, 249] width 253 height 27
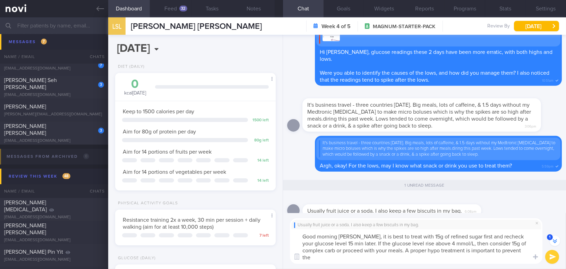
scroll to position [-15, 0]
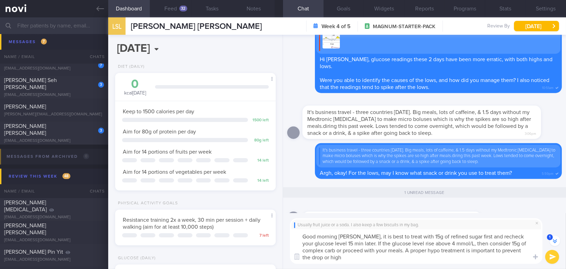
type textarea "Good morning Stacey, it is best to treat with 15g of refined sugar first and re…"
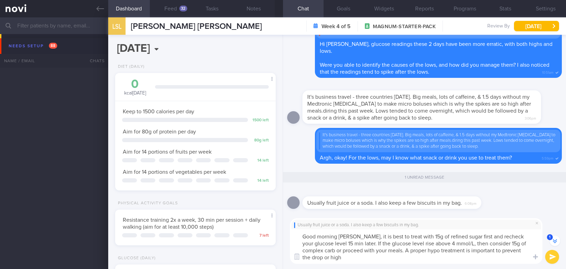
select select "7"
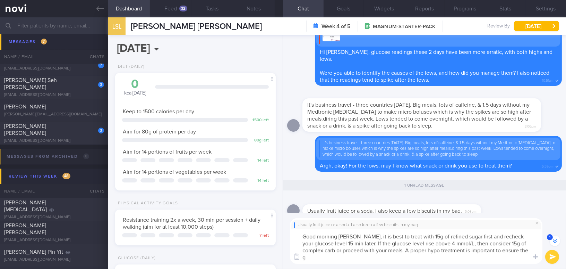
scroll to position [-15, 0]
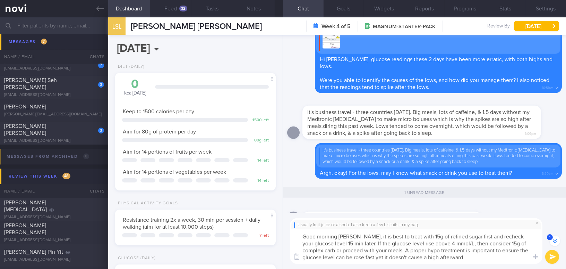
drag, startPoint x: 358, startPoint y: 236, endPoint x: 490, endPoint y: 264, distance: 135.4
click at [490, 264] on div "Usually fruit juice or a soda. I also keep a few biscuits in my bag. Good morni…" at bounding box center [424, 241] width 283 height 56
click at [360, 244] on textarea "Good morning Stacey, it is best to treat with 15g of refined sugar first and re…" at bounding box center [416, 246] width 253 height 34
drag, startPoint x: 358, startPoint y: 234, endPoint x: 492, endPoint y: 265, distance: 137.6
click at [492, 265] on div "Usually fruit juice or a soda. I also keep a few biscuits in my bag. Good morni…" at bounding box center [424, 241] width 283 height 56
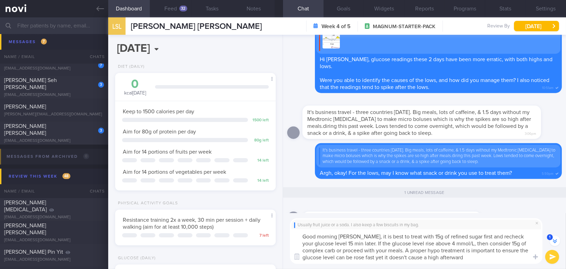
paste textarea "It is best to treat with 15g of refined sugar first and recheck your glucose le…"
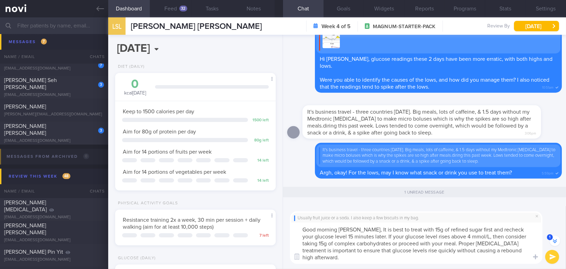
click at [361, 227] on textarea "Good morning Stacey, It is best to treat with 15g of refined sugar first and re…" at bounding box center [416, 242] width 253 height 41
drag, startPoint x: 368, startPoint y: 243, endPoint x: 392, endPoint y: 242, distance: 24.0
click at [392, 242] on textarea "Good morning Stacey, it is best to treat with 15g of refined sugar first and re…" at bounding box center [416, 242] width 253 height 41
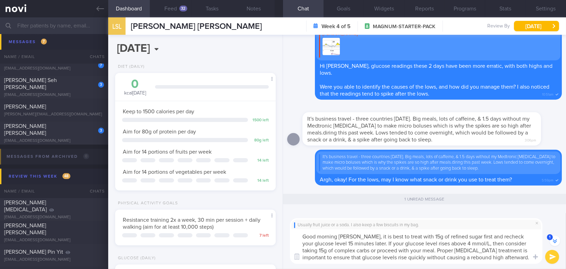
scroll to position [-15, 0]
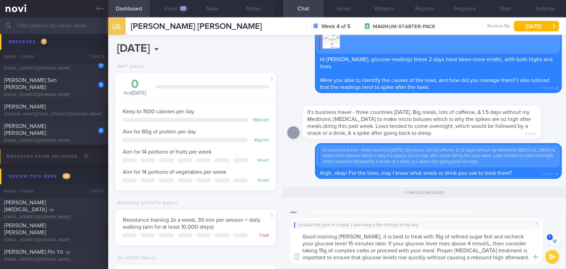
drag, startPoint x: 468, startPoint y: 251, endPoint x: 490, endPoint y: 250, distance: 21.9
click at [490, 250] on textarea "Good morning Stacey, it is best to treat with 15g of refined sugar first and re…" at bounding box center [416, 246] width 253 height 34
click at [498, 256] on textarea "Good morning Stacey, it is best to treat with 15g of refined sugar first and re…" at bounding box center [416, 246] width 253 height 34
type textarea "Good morning Stacey, it is best to treat with 15g of refined sugar first and re…"
click at [551, 255] on button "submit" at bounding box center [553, 257] width 14 height 14
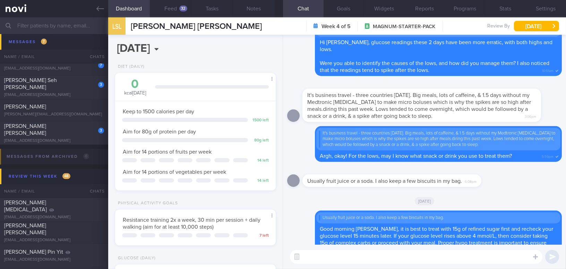
scroll to position [0, 0]
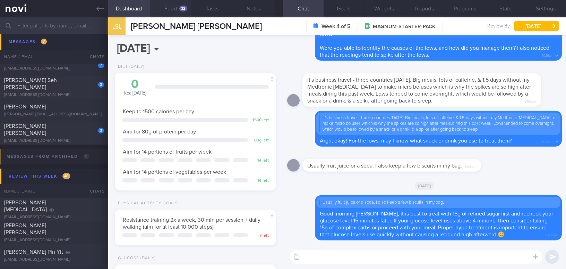
click at [170, 7] on button "Feed 32" at bounding box center [171, 8] width 42 height 17
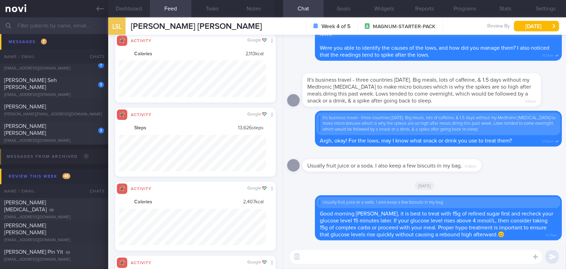
click at [68, 22] on input "text" at bounding box center [283, 25] width 566 height 17
click at [43, 107] on div "[PERSON_NAME]" at bounding box center [53, 106] width 98 height 7
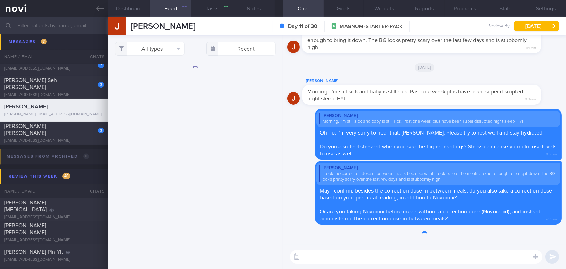
type input "On sensor"
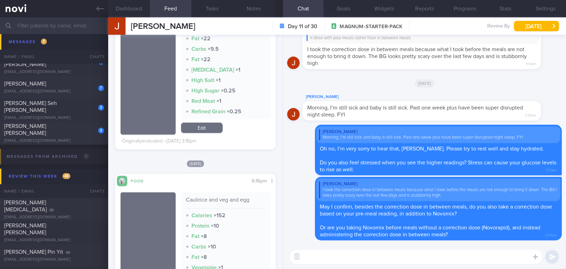
click at [337, 258] on textarea at bounding box center [416, 257] width 253 height 14
click at [525, 236] on label at bounding box center [527, 236] width 14 height 14
click at [0, 0] on input "file" at bounding box center [0, 0] width 0 height 0
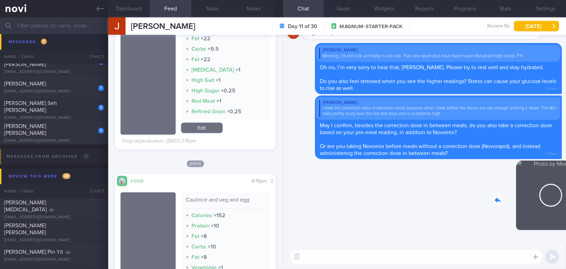
click at [566, 224] on div "Delete 10:21am Delete Jake Chia I took the correction dose in between meals bec…" at bounding box center [424, 140] width 283 height 210
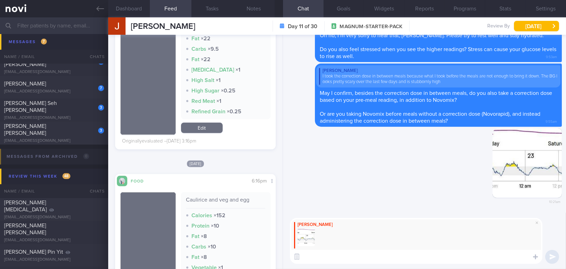
paste textarea "I noticed that your glucose levels looked better after the insulin adjustment f…"
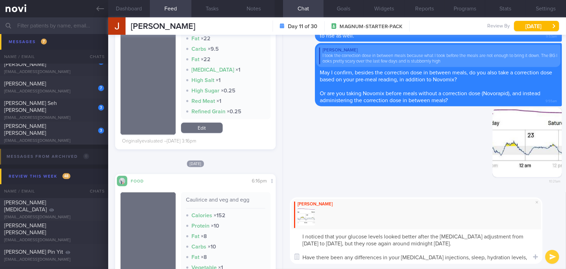
drag, startPoint x: 372, startPoint y: 243, endPoint x: 391, endPoint y: 242, distance: 19.1
click at [391, 242] on textarea "I noticed that your glucose levels looked better after the insulin adjustment f…" at bounding box center [416, 246] width 253 height 34
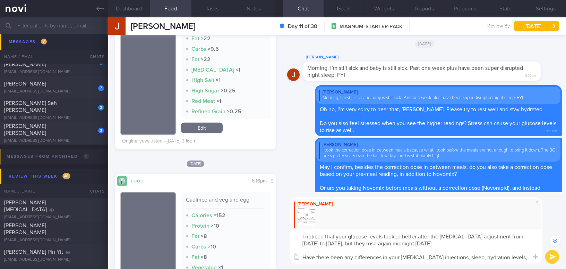
scroll to position [-158, 0]
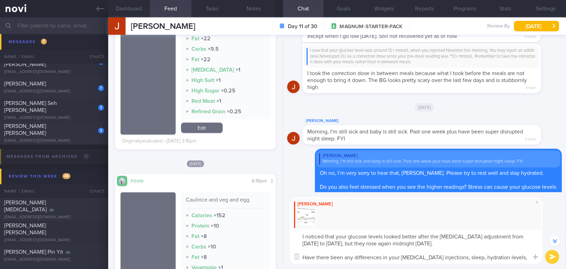
drag, startPoint x: 517, startPoint y: 256, endPoint x: 303, endPoint y: 258, distance: 213.8
click at [303, 258] on textarea "I noticed that your glucose levels looked better after the insulin adjustment f…" at bounding box center [416, 246] width 253 height 34
drag, startPoint x: 512, startPoint y: 258, endPoint x: 303, endPoint y: 256, distance: 209.3
click at [303, 256] on div "Attach media Chat Templates Admin CGM Weight Nutrition Physical Activity Infogr…" at bounding box center [424, 230] width 283 height 77
click at [476, 260] on textarea "I noticed that your glucose levels looked better after the insulin adjustment f…" at bounding box center [416, 246] width 253 height 34
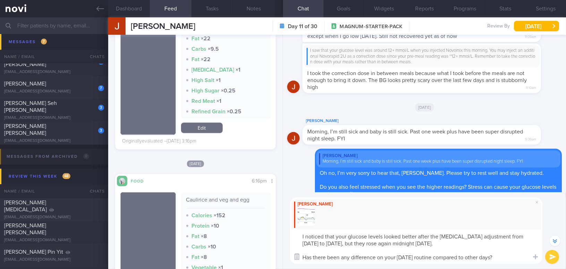
drag, startPoint x: 514, startPoint y: 256, endPoint x: 302, endPoint y: 256, distance: 212.4
click at [302, 256] on div "Attach media Chat Templates Admin CGM Weight Nutrition Physical Activity Infogr…" at bounding box center [424, 230] width 283 height 77
paste textarea "in your Saturday"
type textarea "I noticed that your glucose levels looked better after the insulin adjustment f…"
click at [551, 255] on button "submit" at bounding box center [553, 257] width 14 height 14
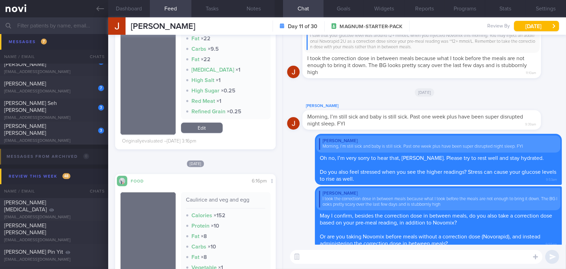
scroll to position [0, 0]
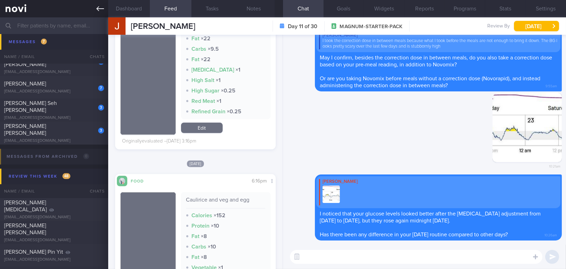
click at [103, 10] on icon at bounding box center [100, 9] width 8 height 8
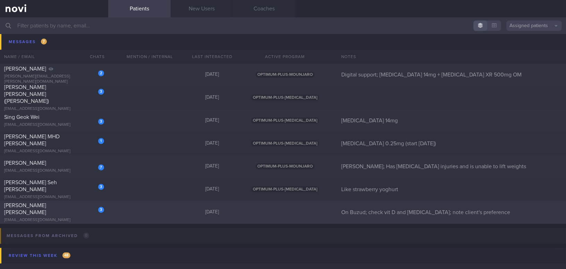
scroll to position [2976, 0]
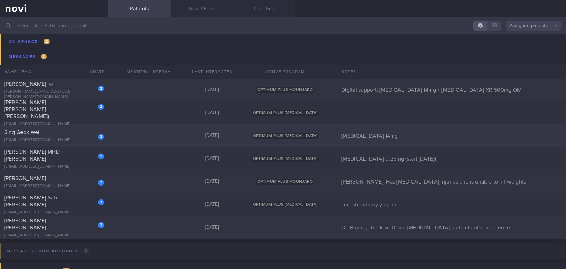
click at [72, 130] on div "Sing Geok Wei" at bounding box center [53, 132] width 98 height 7
select select "7"
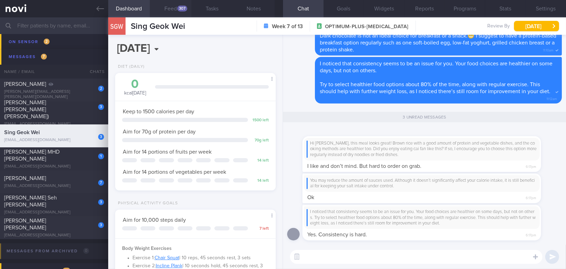
click at [175, 7] on button "Feed 307" at bounding box center [171, 8] width 42 height 17
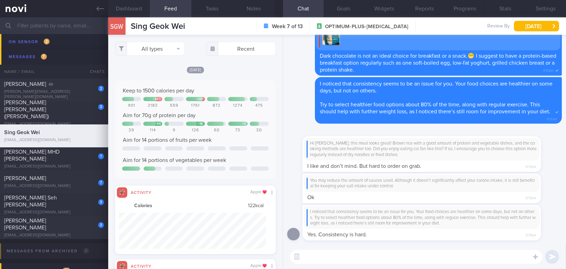
scroll to position [36, 147]
click at [142, 48] on button "All types" at bounding box center [149, 49] width 69 height 14
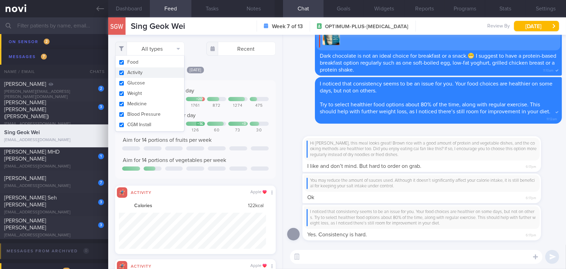
click at [122, 73] on button "Activity" at bounding box center [150, 72] width 69 height 10
checkbox input "false"
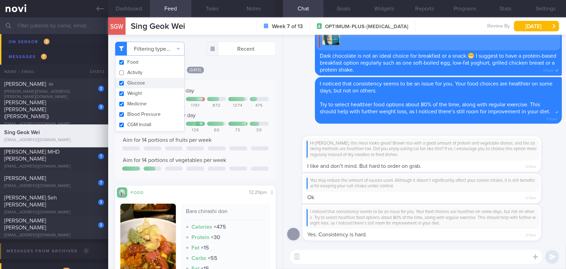
click at [250, 85] on div "Keep to 1500 calories per day + 683 + 261 901 2183 559 1761 872 1274 475 Aim fo…" at bounding box center [195, 129] width 161 height 98
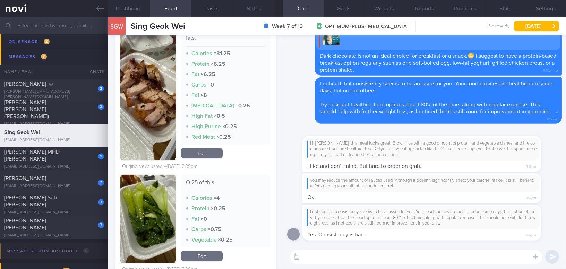
scroll to position [473, 0]
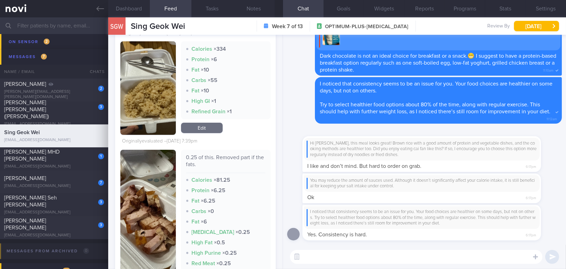
click at [316, 259] on textarea at bounding box center [416, 257] width 253 height 14
drag, startPoint x: 378, startPoint y: 140, endPoint x: 430, endPoint y: 144, distance: 52.2
click at [430, 144] on div "Hi Geok Wei, this meal looks great! Brown rice with a good amount of protein an…" at bounding box center [433, 150] width 260 height 44
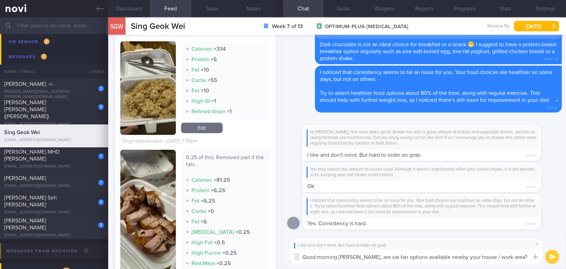
drag, startPoint x: 364, startPoint y: 256, endPoint x: 517, endPoint y: 256, distance: 153.0
click at [517, 256] on textarea "Good morning Geok Wei, are cai fan options available nearby your house / work a…" at bounding box center [416, 257] width 253 height 14
click at [361, 255] on textarea "Good morning Geok Wei, are cai fan options available nearby your house / work a…" at bounding box center [416, 257] width 253 height 14
drag, startPoint x: 365, startPoint y: 254, endPoint x: 526, endPoint y: 263, distance: 161.2
click at [526, 263] on textarea "Good morning Geok Wei, are cai fan options available nearby your house / work a…" at bounding box center [416, 257] width 253 height 14
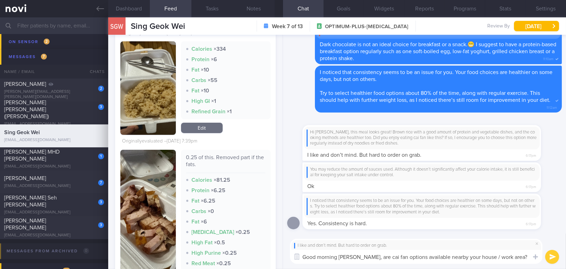
paste textarea "Are cai fan options available near your home or workplace"
click at [369, 255] on textarea "Good morning Geok Wei, Are cai fan options available near your home or workplac…" at bounding box center [416, 257] width 253 height 14
type textarea "Good morning [PERSON_NAME], are cai fan options available near your home or wor…"
click at [552, 256] on button "submit" at bounding box center [553, 257] width 14 height 14
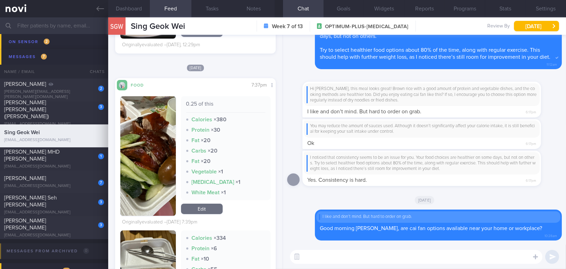
scroll to position [284, 0]
paste textarea "Yesterday’s Bara Charaisu Don was a healthier choice when dining at a Japanese …"
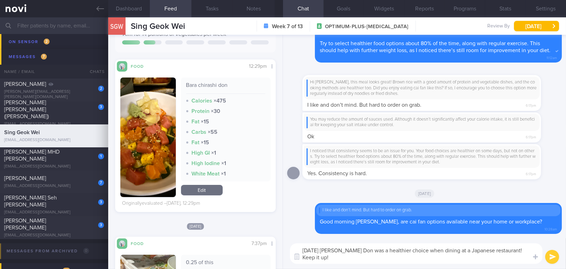
scroll to position [94, 0]
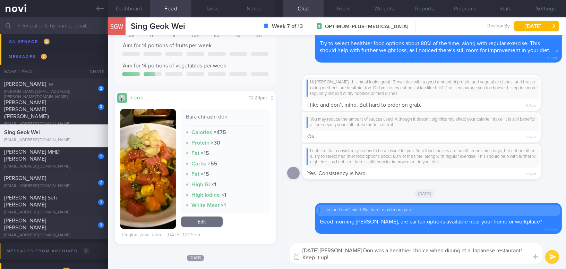
click at [474, 252] on textarea "Yesterday’s Bara Charaisu Don was a healthier choice when dining at a Japanese …" at bounding box center [416, 253] width 253 height 20
click at [405, 258] on textarea "Yesterday’s Bara Charaisu Don was a healthier choice when dining at Japanese re…" at bounding box center [416, 253] width 253 height 20
drag, startPoint x: 382, startPoint y: 260, endPoint x: 286, endPoint y: 258, distance: 96.5
click at [286, 258] on div "Yesterday’s Bara Charaisu Don was a healthier choice when dining at Japanese re…" at bounding box center [424, 253] width 283 height 31
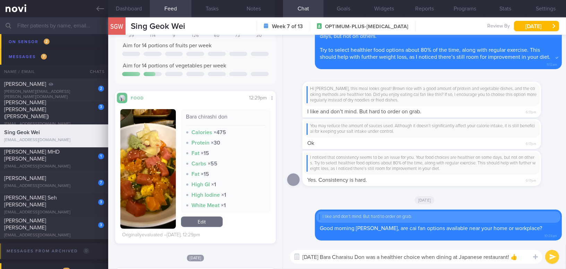
scroll to position [0, 0]
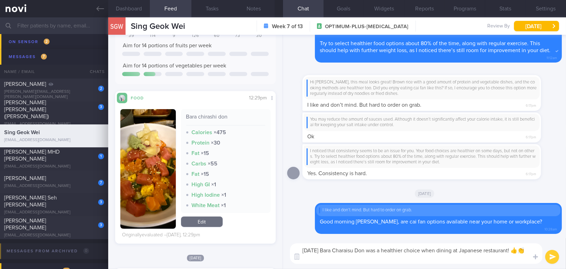
type textarea "[DATE] Bara Charaisu Don was a healthier choice when dining at Japanese restaur…"
click at [549, 258] on button "submit" at bounding box center [553, 257] width 14 height 14
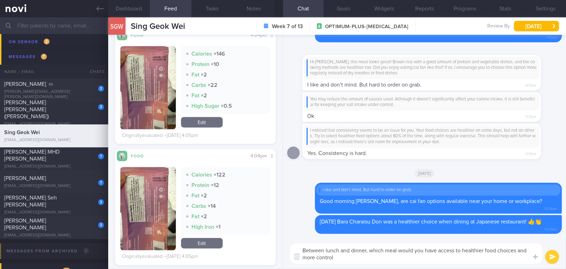
type textarea "Between lunch and dinner, which meal would you have access to healthier food ch…"
drag, startPoint x: 346, startPoint y: 258, endPoint x: 280, endPoint y: 246, distance: 67.0
click at [280, 246] on div "Dashboard Feed 307 Tasks Notes Chat Goals Widgets Reports Programs Stats Settin…" at bounding box center [337, 142] width 458 height 251
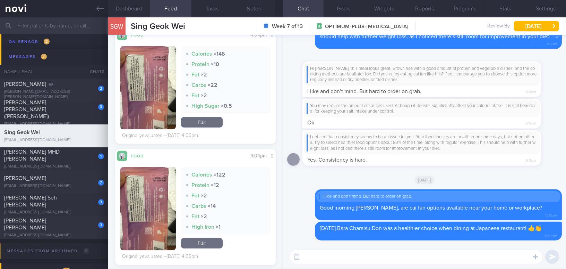
click at [145, 198] on button "button" at bounding box center [148, 208] width 56 height 83
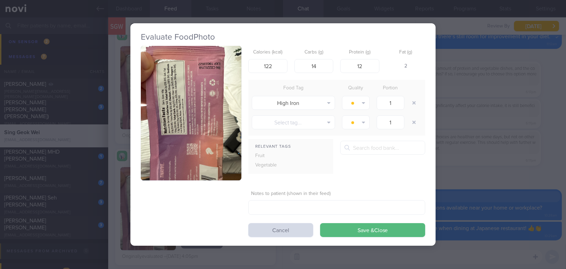
click at [185, 126] on button "button" at bounding box center [191, 113] width 101 height 134
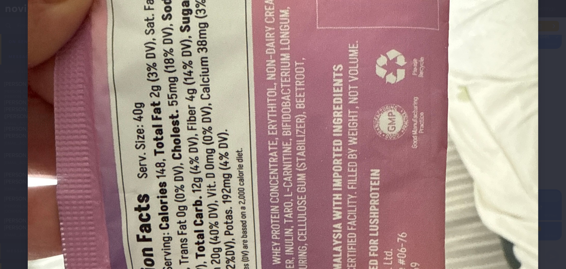
scroll to position [146, 0]
click at [461, 204] on img at bounding box center [283, 221] width 511 height 681
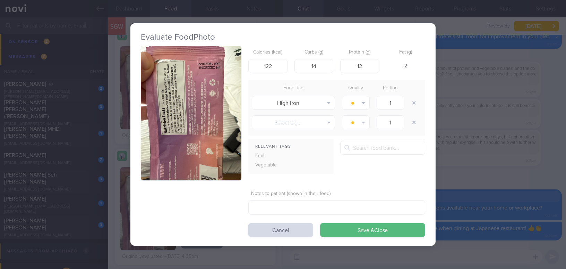
click at [515, 188] on div "Evaluate Food Photo Calories (kcal) 122 Carbs (g) 14 Protein (g) 12 Fat (g) 2 F…" at bounding box center [283, 134] width 566 height 269
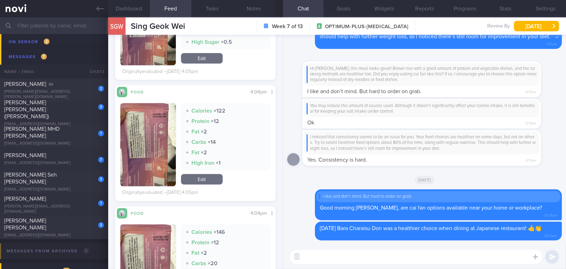
scroll to position [1514, 0]
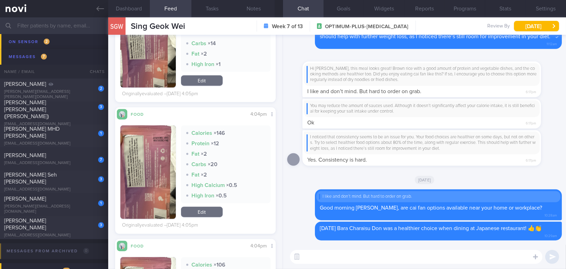
click at [147, 167] on button "button" at bounding box center [148, 171] width 56 height 93
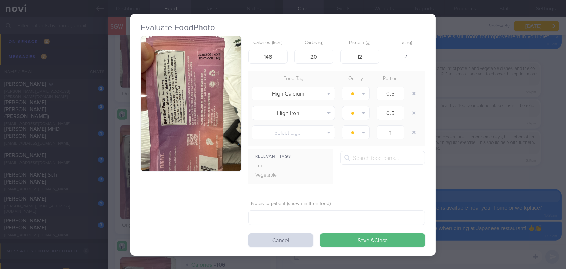
click at [177, 137] on button "button" at bounding box center [191, 103] width 101 height 134
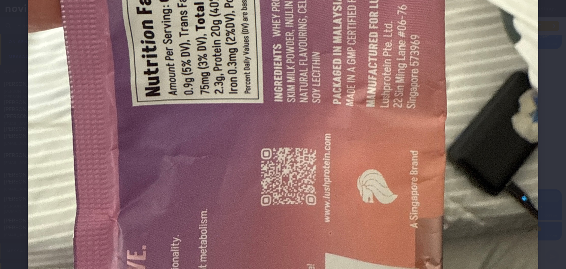
scroll to position [378, 0]
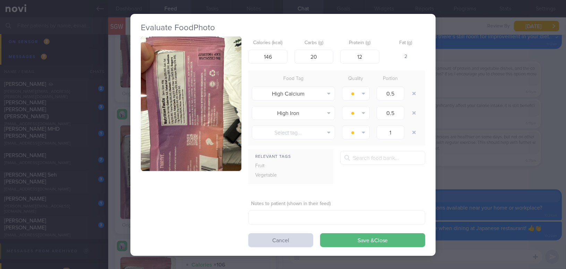
click at [446, 180] on div "Evaluate Food Photo Calories (kcal) 146 Carbs (g) 20 Protein (g) 12 Fat (g) 2 F…" at bounding box center [283, 134] width 566 height 269
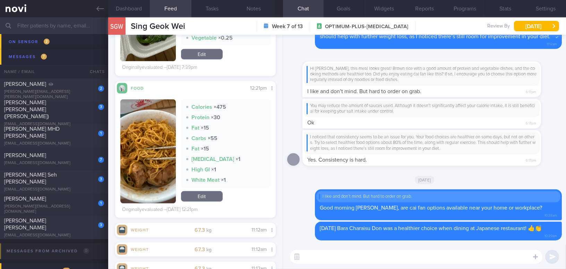
scroll to position [799, 0]
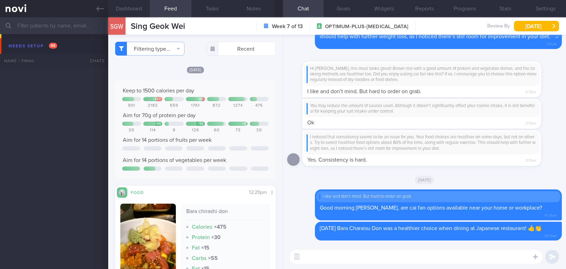
select select "7"
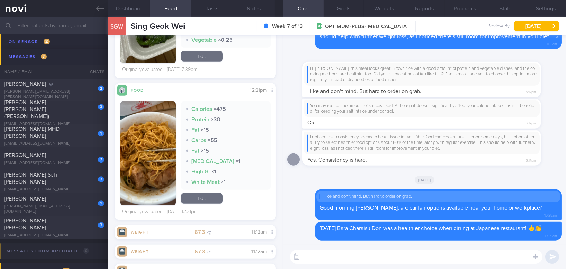
click at [372, 266] on div "​ ​" at bounding box center [424, 256] width 283 height 24
click at [369, 260] on textarea at bounding box center [416, 257] width 253 height 14
paste textarea "Between lunch and dinner, which meal do you find it easier to make healthier fo…"
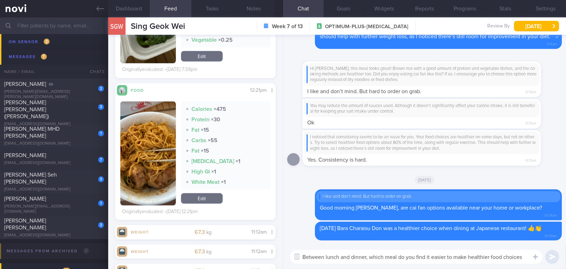
scroll to position [0, 0]
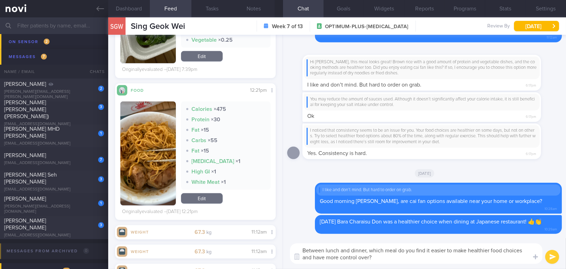
type textarea "Between lunch and dinner, which meal do you find it easier to make healthier fo…"
click at [555, 254] on button "submit" at bounding box center [553, 257] width 14 height 14
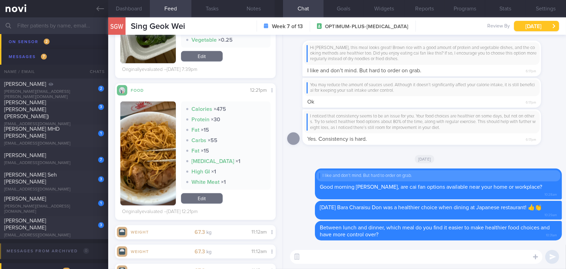
click at [541, 21] on button "[DATE]" at bounding box center [536, 26] width 45 height 10
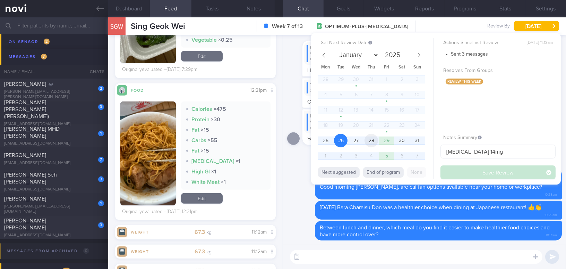
click at [372, 139] on span "28" at bounding box center [372, 141] width 14 height 14
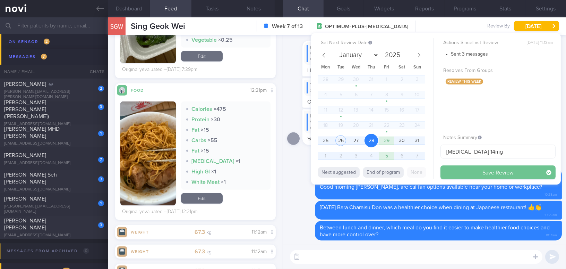
click at [472, 175] on button "Save Review" at bounding box center [498, 172] width 115 height 14
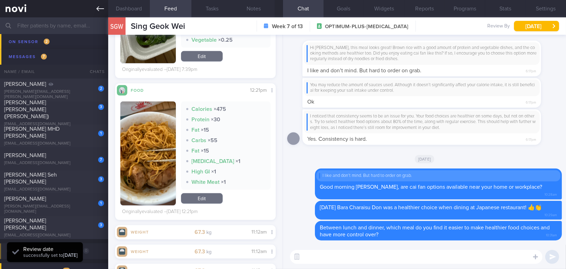
click at [96, 8] on icon at bounding box center [100, 9] width 8 height 8
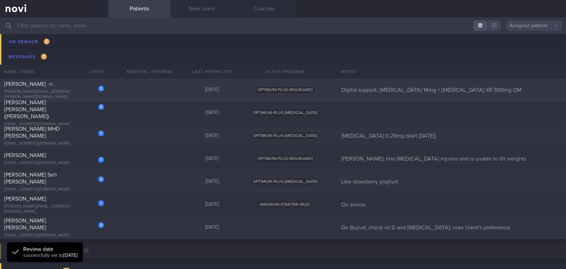
click at [60, 87] on div "[PERSON_NAME]" at bounding box center [53, 84] width 98 height 7
select select "8"
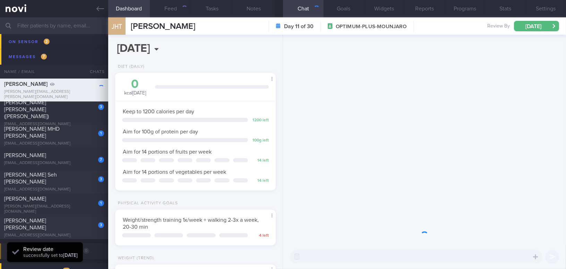
scroll to position [82, 143]
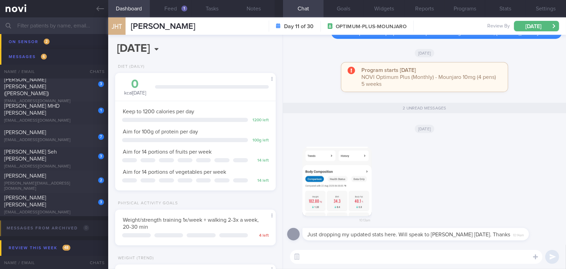
click at [352, 259] on textarea at bounding box center [416, 257] width 253 height 14
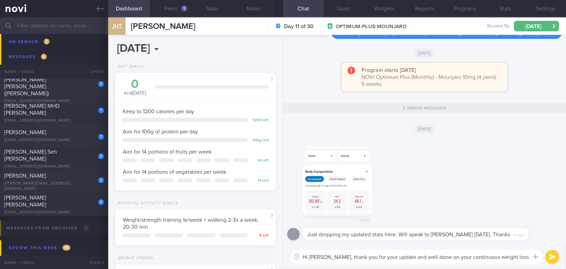
scroll to position [0, 0]
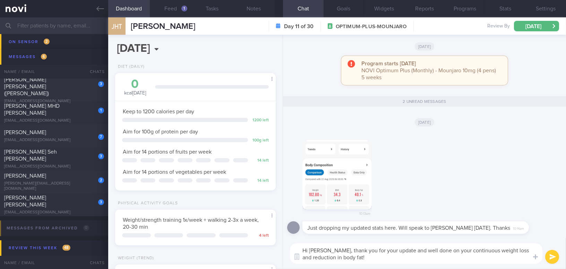
drag, startPoint x: 323, startPoint y: 248, endPoint x: 359, endPoint y: 259, distance: 36.8
click at [359, 259] on textarea "Hi [PERSON_NAME], thank you for your update and well done on your continuous we…" at bounding box center [416, 253] width 253 height 20
click at [352, 255] on textarea "Hi [PERSON_NAME], thank you for your update and well done on your continuous we…" at bounding box center [416, 253] width 253 height 20
drag, startPoint x: 323, startPoint y: 250, endPoint x: 361, endPoint y: 258, distance: 38.6
click at [361, 258] on textarea "Hi [PERSON_NAME], thank you for your update and well done on your continuous we…" at bounding box center [416, 253] width 253 height 20
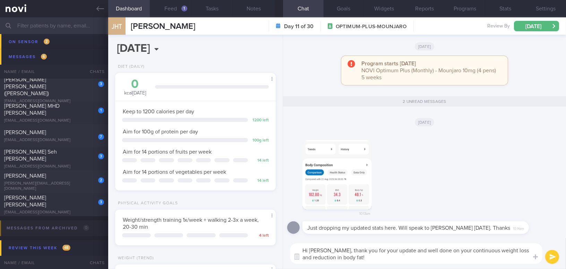
paste textarea "Thanks for the update! Great job on your ongoing weight loss and decrease"
click at [326, 249] on textarea "Hi [PERSON_NAME], Thanks for the update! Great job on your ongoing weight loss …" at bounding box center [416, 253] width 253 height 20
drag, startPoint x: 483, startPoint y: 250, endPoint x: 505, endPoint y: 249, distance: 22.6
click at [505, 249] on textarea "Hi [PERSON_NAME], thanks for the update! Great job on your ongoing weight loss …" at bounding box center [416, 253] width 253 height 20
click at [383, 254] on textarea "Hi [PERSON_NAME], thanks for the update! Great job on your ongoing weight loss …" at bounding box center [416, 253] width 253 height 20
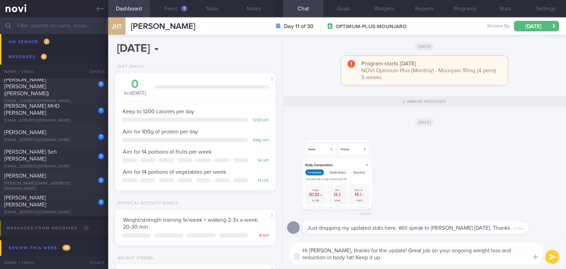
type textarea "Hi [PERSON_NAME], thanks for the update! Great job on your ongoing weight loss …"
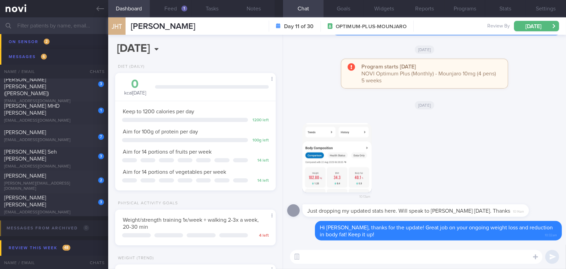
click at [337, 172] on button "button" at bounding box center [337, 157] width 69 height 69
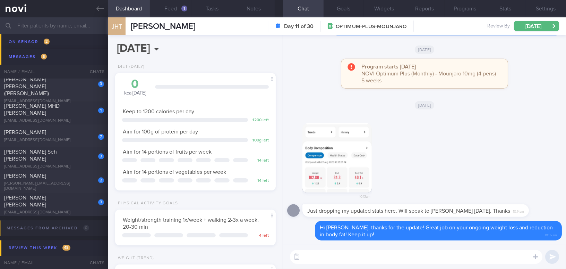
drag, startPoint x: 132, startPoint y: 26, endPoint x: 244, endPoint y: 29, distance: 111.8
click at [244, 29] on div "JHT [PERSON_NAME] [PERSON_NAME] Thyagarajan [EMAIL_ADDRESS][PERSON_NAME][DOMAIN…" at bounding box center [337, 25] width 458 height 17
copy span "[PERSON_NAME]"
click at [336, 148] on button "button" at bounding box center [337, 157] width 69 height 69
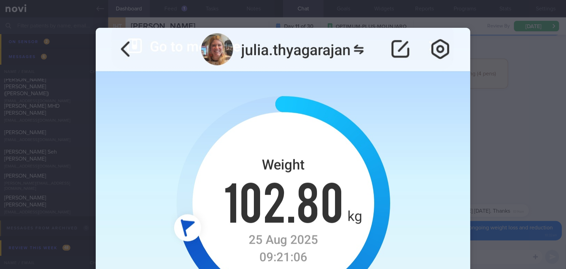
click at [521, 59] on div at bounding box center [283, 134] width 566 height 269
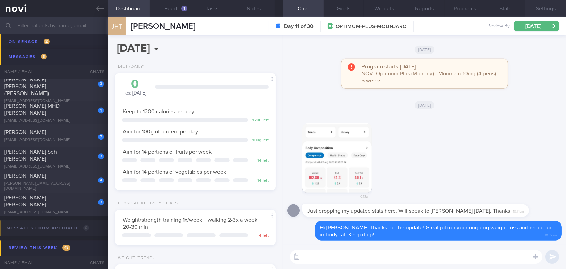
click at [547, 7] on button "Settings" at bounding box center [546, 8] width 41 height 17
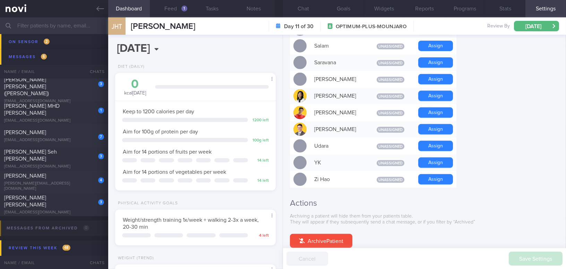
scroll to position [644, 0]
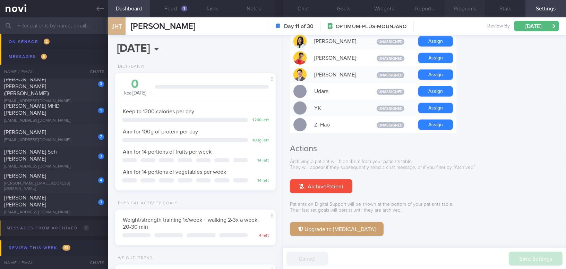
click at [468, 12] on button "Programs" at bounding box center [465, 8] width 41 height 17
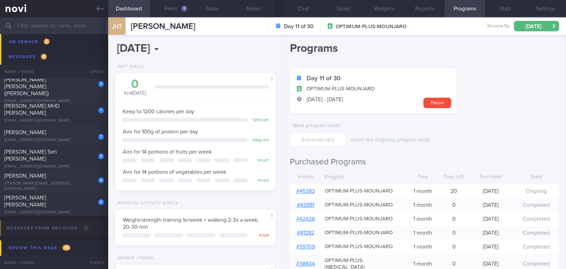
click at [310, 189] on link "# 45383" at bounding box center [305, 191] width 19 height 6
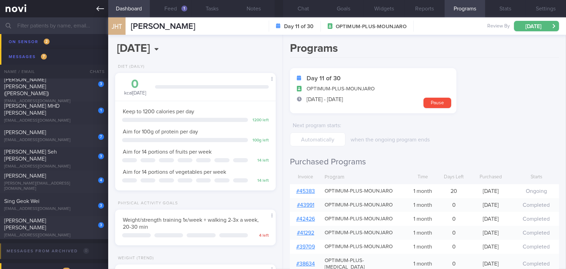
click at [98, 10] on icon at bounding box center [100, 8] width 8 height 5
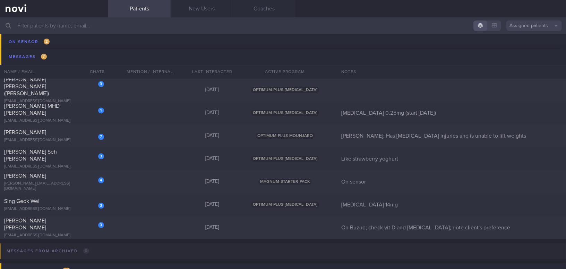
click at [88, 24] on input "text" at bounding box center [283, 25] width 566 height 17
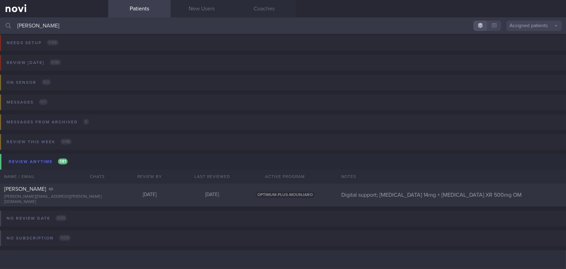
scroll to position [3, 0]
type input "[PERSON_NAME]"
click at [46, 192] on span "[PERSON_NAME]" at bounding box center [25, 189] width 42 height 6
select select "8"
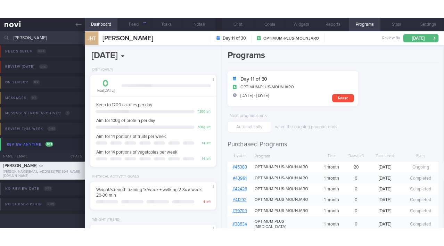
scroll to position [81, 143]
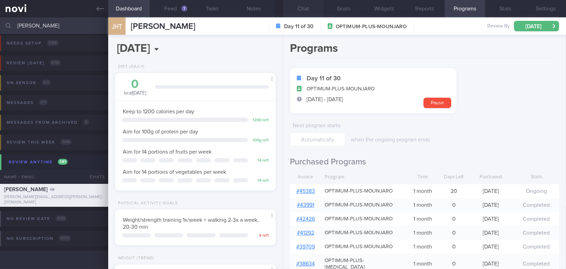
click at [302, 7] on button "Chat" at bounding box center [303, 8] width 41 height 17
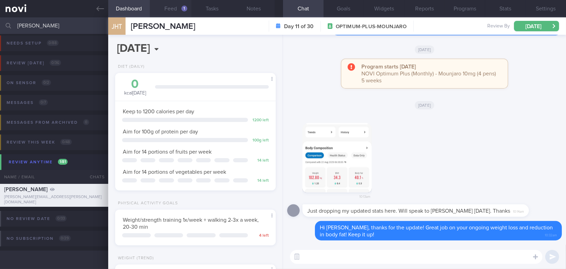
click at [170, 8] on button "Feed 1" at bounding box center [171, 8] width 42 height 17
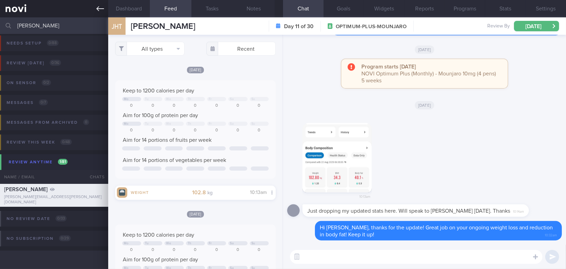
click at [96, 8] on link at bounding box center [54, 8] width 108 height 17
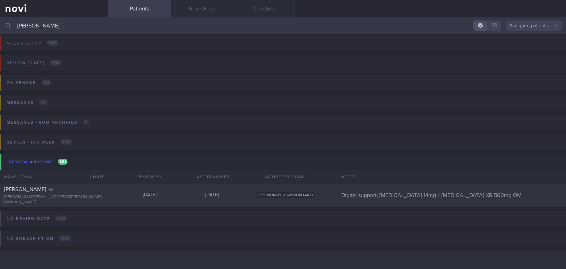
drag, startPoint x: 47, startPoint y: 24, endPoint x: -23, endPoint y: 20, distance: 69.9
click at [0, 20] on html "You are offline! Some functionality will be unavailable Patients New Users Coac…" at bounding box center [283, 134] width 566 height 269
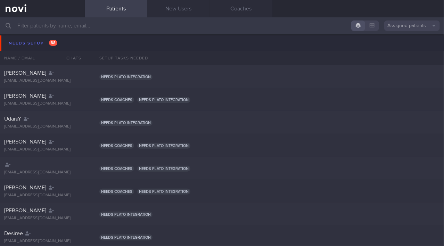
scroll to position [3, 0]
click at [235, 26] on input "text" at bounding box center [222, 25] width 444 height 17
click at [159, 29] on input "text" at bounding box center [222, 25] width 444 height 17
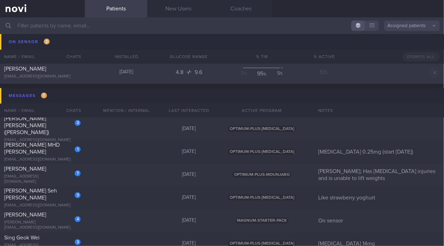
scroll to position [3001, 0]
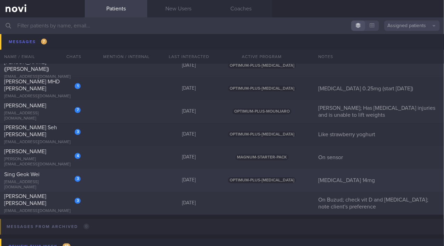
click at [57, 177] on div "Sing Geok Wei" at bounding box center [41, 174] width 75 height 7
select select "7"
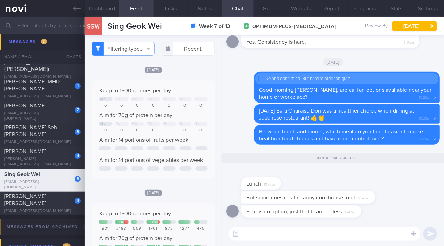
click at [264, 235] on textarea at bounding box center [324, 234] width 191 height 14
type textarea "P"
click at [283, 234] on textarea at bounding box center [324, 234] width 191 height 14
type textarea "P"
paste textarea "Among the three main meals, you could try to choose healthier options for break…"
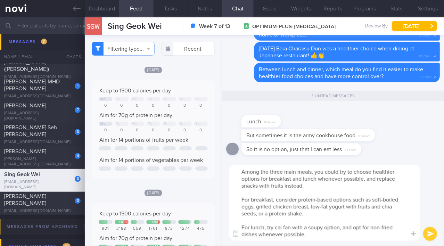
click at [282, 171] on textarea "Among the three main meals, you could try to choose healthier options for break…" at bounding box center [324, 203] width 191 height 76
drag, startPoint x: 358, startPoint y: 179, endPoint x: 405, endPoint y: 179, distance: 47.2
click at [405, 179] on textarea "Among the 3 main meals, you could try to choose healthier options for breakfast…" at bounding box center [324, 203] width 191 height 76
drag, startPoint x: 258, startPoint y: 184, endPoint x: 277, endPoint y: 183, distance: 19.8
click at [277, 183] on textarea "Among the 3 main meals, you could try to choose healthier options for breakfast…" at bounding box center [324, 203] width 191 height 76
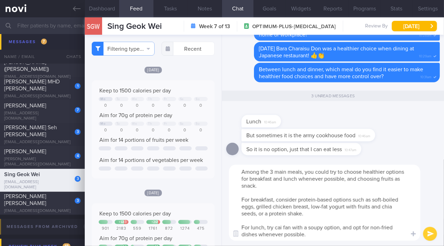
click at [338, 206] on textarea "Among the 3 main meals, you could try to choose healthier options for breakfast…" at bounding box center [324, 203] width 191 height 76
drag, startPoint x: 373, startPoint y: 208, endPoint x: 394, endPoint y: 205, distance: 21.3
click at [394, 205] on textarea "Among the 3 main meals, you could try to choose healthier options for breakfast…" at bounding box center [324, 203] width 191 height 76
drag, startPoint x: 267, startPoint y: 229, endPoint x: 317, endPoint y: 236, distance: 50.2
click at [317, 236] on textarea "Among the 3 main meals, you could try to choose healthier options for breakfast…" at bounding box center [324, 203] width 191 height 76
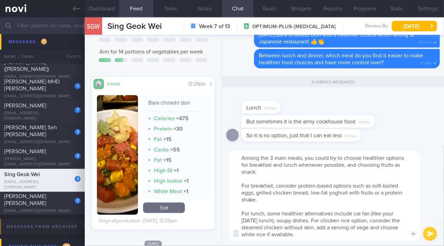
drag, startPoint x: 242, startPoint y: 214, endPoint x: 335, endPoint y: 238, distance: 96.7
click at [335, 238] on textarea "Among the 3 main meals, you could try to choose healthier options for breakfast…" at bounding box center [324, 196] width 191 height 90
click at [290, 218] on textarea "Among the 3 main meals, you could try to choose healthier options for breakfast…" at bounding box center [324, 196] width 191 height 90
drag, startPoint x: 242, startPoint y: 213, endPoint x: 324, endPoint y: 234, distance: 84.7
click at [324, 234] on textarea "Among the 3 main meals, you could try to choose healthier options for breakfast…" at bounding box center [324, 196] width 191 height 90
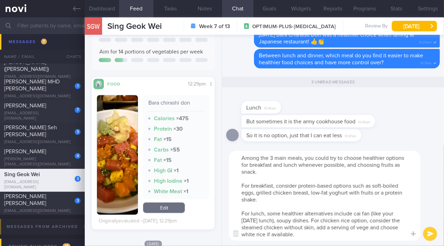
paste textarea "lunch) and soupy dishes. For chicken rice options, consider steamed chicken wit…"
click at [280, 220] on textarea "Among the 3 main meals, you could try to choose healthier options for breakfast…" at bounding box center [324, 196] width 191 height 90
drag, startPoint x: 367, startPoint y: 220, endPoint x: 383, endPoint y: 218, distance: 15.8
click at [383, 218] on textarea "Among the 3 main meals, you could try to choose healthier options for breakfast…" at bounding box center [324, 196] width 191 height 90
drag, startPoint x: 271, startPoint y: 226, endPoint x: 289, endPoint y: 226, distance: 18.0
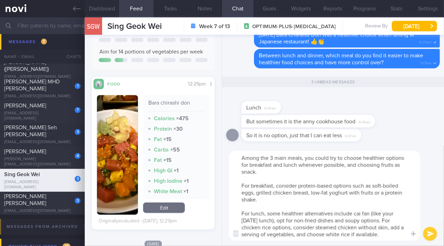
click at [289, 226] on textarea "Among the 3 main meals, you could try to choose healthier options for breakfast…" at bounding box center [324, 196] width 191 height 90
type textarea "Among the 3 main meals, you could try to choose healthier options for breakfast…"
click at [430, 233] on button "submit" at bounding box center [430, 234] width 14 height 14
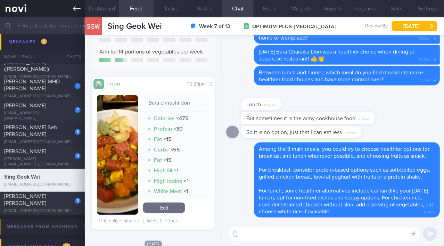
click at [76, 11] on icon at bounding box center [77, 9] width 8 height 8
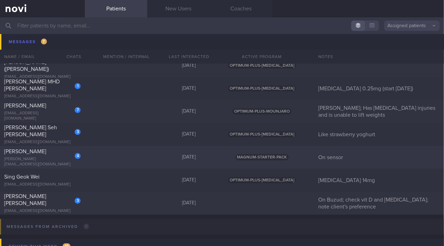
click at [32, 157] on div "4 [PERSON_NAME] [EMAIL_ADDRESS][DOMAIN_NAME]" at bounding box center [42, 157] width 85 height 19
select select "7"
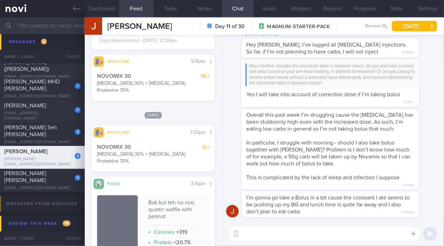
click at [269, 238] on textarea at bounding box center [324, 234] width 191 height 14
click at [96, 8] on button "Dashboard" at bounding box center [102, 8] width 34 height 17
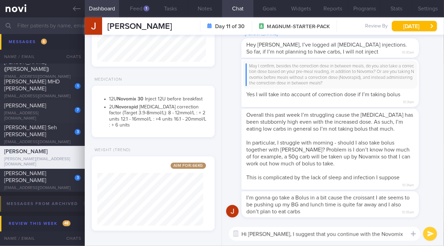
scroll to position [217, 0]
drag, startPoint x: 372, startPoint y: 233, endPoint x: 379, endPoint y: 233, distance: 6.9
click at [379, 233] on textarea "Hi [PERSON_NAME], I suggest that you continue with the Novomix 30" at bounding box center [324, 234] width 191 height 14
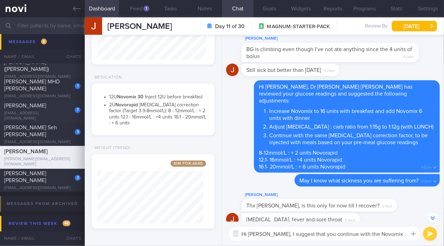
scroll to position [-884, 0]
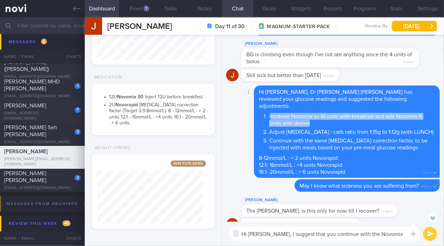
drag, startPoint x: 271, startPoint y: 116, endPoint x: 322, endPoint y: 123, distance: 51.2
click at [322, 123] on li "Increase Novomix to 16 units with breakfast and add Novomix 6 units with dinner" at bounding box center [352, 119] width 166 height 16
copy li "ncrease Novomix to 16 units with breakfast and add Novomix 6 units with dinner"
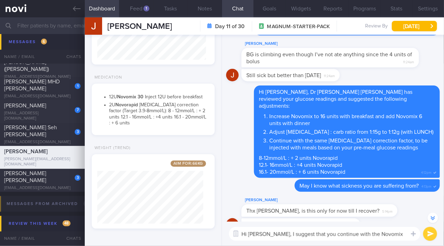
click at [362, 235] on textarea "Hi [PERSON_NAME], I suggest that you continue with the Novomix 16U" at bounding box center [324, 234] width 191 height 14
drag, startPoint x: 351, startPoint y: 234, endPoint x: 392, endPoint y: 233, distance: 41.0
click at [392, 233] on textarea "Hi [PERSON_NAME], I suggest that you continue with the Novomix 16U" at bounding box center [324, 234] width 191 height 14
paste textarea "ncrease Novomix to 16 units with breakfast and add Novomix 6 units with dinner"
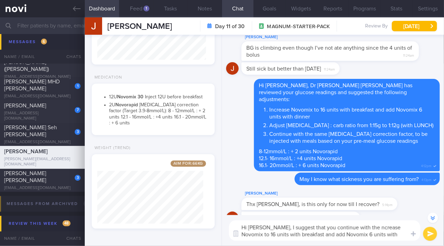
scroll to position [-890, 0]
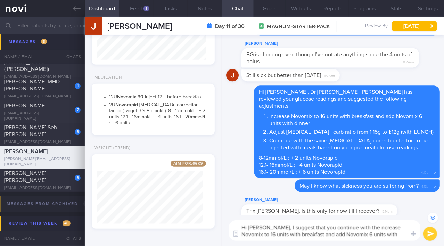
drag, startPoint x: 350, startPoint y: 228, endPoint x: 372, endPoint y: 227, distance: 21.5
click at [372, 227] on textarea "Hi [PERSON_NAME], I suggest that you continue with the ncrease Novomix to 16 un…" at bounding box center [324, 230] width 191 height 20
drag, startPoint x: 276, startPoint y: 235, endPoint x: 309, endPoint y: 233, distance: 33.1
click at [309, 233] on textarea "Hi [PERSON_NAME], I suggest that you continue with the Novomix 16 units with br…" at bounding box center [324, 230] width 191 height 20
click at [335, 235] on textarea "Hi [PERSON_NAME], I suggest that you continue with the Novomix 16 units with br…" at bounding box center [324, 230] width 191 height 20
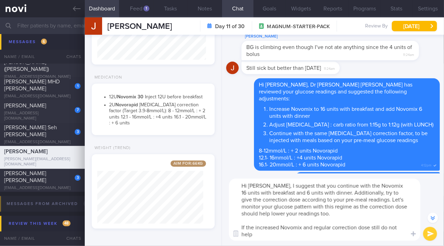
scroll to position [-932, 0]
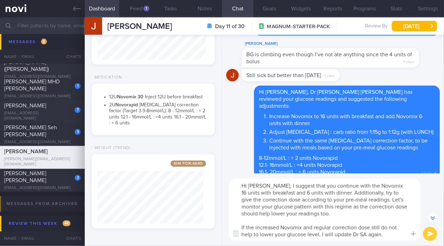
drag, startPoint x: 262, startPoint y: 185, endPoint x: 382, endPoint y: 238, distance: 131.3
click at [382, 238] on textarea "Hi [PERSON_NAME], I suggest that you continue with the Novomix 16 units with br…" at bounding box center [324, 209] width 191 height 62
click at [264, 195] on textarea "Hi [PERSON_NAME], I suggest that you continue with the Novomix 16 units with br…" at bounding box center [324, 209] width 191 height 62
drag, startPoint x: 263, startPoint y: 187, endPoint x: 344, endPoint y: 214, distance: 85.8
click at [344, 214] on textarea "Hi [PERSON_NAME], I suggest that you continue with the Novomix 16 units with br…" at bounding box center [324, 209] width 191 height 62
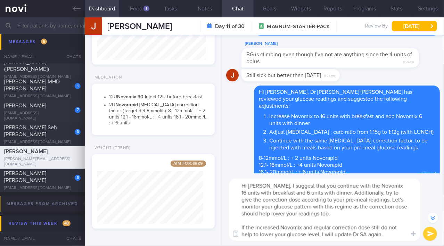
click at [300, 203] on textarea "Hi [PERSON_NAME], I suggest that you continue with the Novomix 16 units with br…" at bounding box center [324, 209] width 191 height 62
drag, startPoint x: 262, startPoint y: 186, endPoint x: 388, endPoint y: 236, distance: 135.3
click at [388, 236] on textarea "Hi [PERSON_NAME], I suggest that you continue with the Novomix 16 units with br…" at bounding box center [324, 209] width 191 height 62
paste textarea "continuing with Novomix—16 units at breakfast and 6 units at dinner. Additional…"
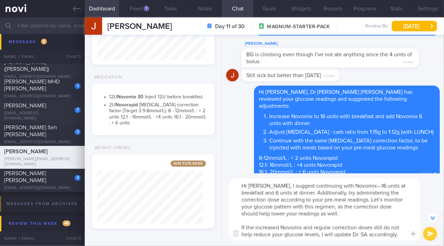
click at [349, 187] on textarea "Hi [PERSON_NAME], I suggest continuing with Novomix—16 units at breakfast and 6…" at bounding box center [324, 209] width 191 height 62
drag, startPoint x: 304, startPoint y: 214, endPoint x: 328, endPoint y: 214, distance: 23.6
click at [328, 214] on textarea "Hi [PERSON_NAME], I suggest continuing with Novomix 16 units at breakfast and 6…" at bounding box center [324, 209] width 191 height 62
click at [360, 235] on textarea "Hi [PERSON_NAME], I suggest continuing with Novomix 16 units at breakfast and 6…" at bounding box center [324, 209] width 191 height 62
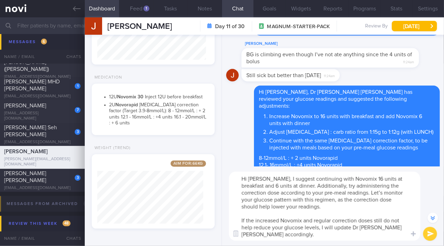
type textarea "Hi [PERSON_NAME], I suggest continuing with Novomix 16 units at breakfast and 6…"
click at [427, 232] on button "submit" at bounding box center [430, 234] width 14 height 14
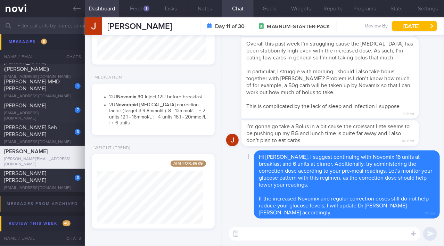
scroll to position [0, 0]
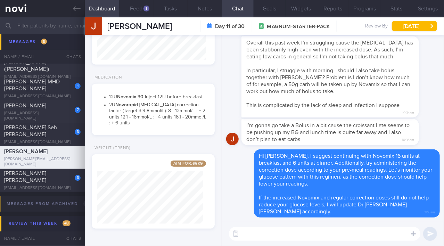
click at [286, 233] on textarea at bounding box center [324, 234] width 191 height 14
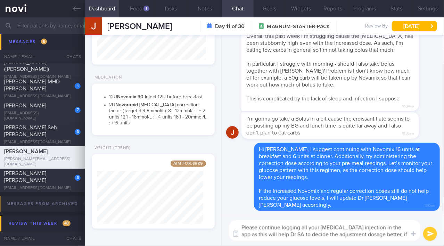
drag, startPoint x: 403, startPoint y: 234, endPoint x: 212, endPoint y: 216, distance: 192.4
click at [212, 216] on div "Dashboard Feed 1 Tasks Notes Chat Goals Widgets Reports Programs Stats Settings…" at bounding box center [264, 131] width 359 height 228
click at [251, 227] on textarea "Please continue logging all your [MEDICAL_DATA] injection in the app as this wi…" at bounding box center [324, 230] width 191 height 20
drag, startPoint x: 242, startPoint y: 227, endPoint x: 403, endPoint y: 238, distance: 161.4
click at [403, 238] on textarea "Please continue logging all your [MEDICAL_DATA] injection in the app as this wi…" at bounding box center [324, 230] width 191 height 20
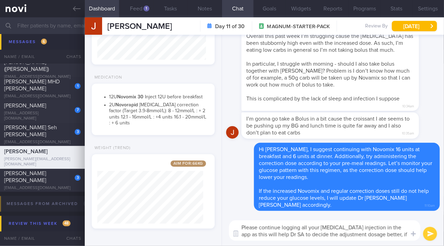
paste textarea "s in the app, as this will help Dr. SA make better decisions regarding dosage a…"
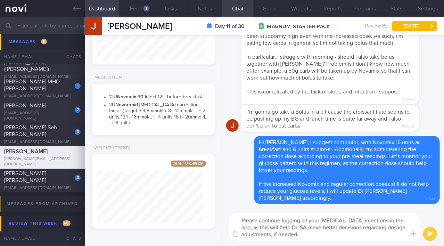
click at [279, 228] on textarea "Please continue logging all your [MEDICAL_DATA] injections in the app, as this …" at bounding box center [324, 226] width 191 height 27
type textarea "Please continue logging all your [MEDICAL_DATA] injections in the app, as this …"
click at [430, 234] on button "submit" at bounding box center [430, 234] width 14 height 14
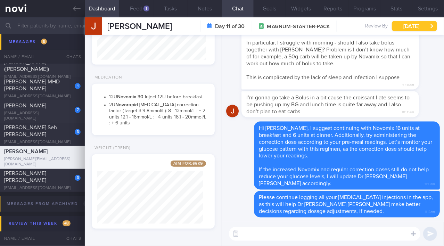
click at [408, 31] on button "[DATE]" at bounding box center [413, 26] width 45 height 10
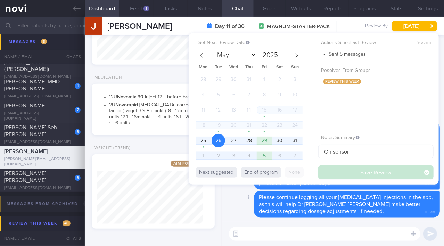
click at [233, 205] on icon at bounding box center [231, 204] width 6 height 6
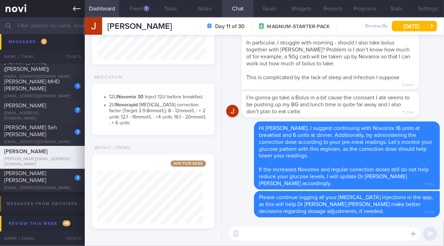
click at [76, 12] on icon at bounding box center [77, 9] width 8 height 8
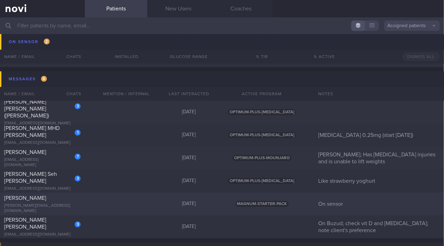
scroll to position [2937, 0]
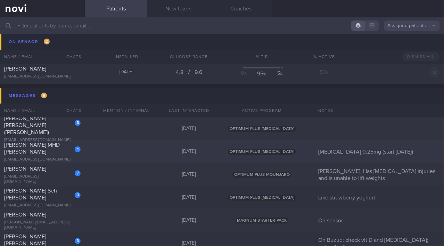
click at [47, 147] on div "[PERSON_NAME] MHD [PERSON_NAME]" at bounding box center [41, 148] width 75 height 14
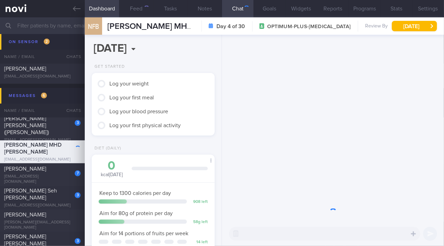
scroll to position [62, 106]
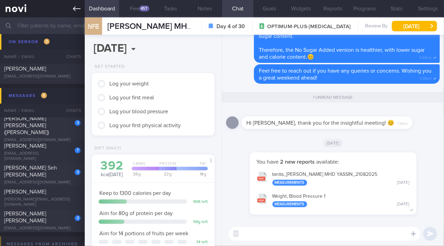
click at [74, 8] on icon at bounding box center [77, 8] width 8 height 5
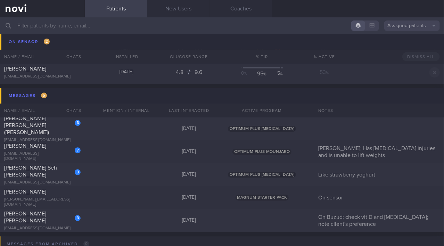
scroll to position [2969, 0]
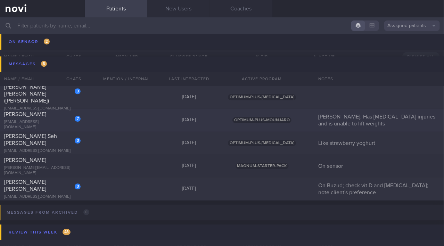
click at [40, 118] on div "[PERSON_NAME]" at bounding box center [41, 114] width 75 height 7
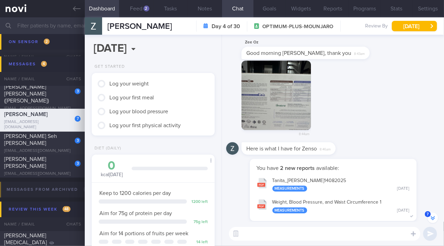
scroll to position [-94, 0]
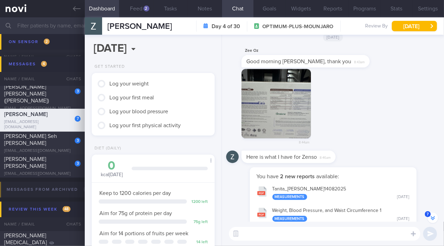
click at [287, 128] on button "button" at bounding box center [275, 103] width 69 height 69
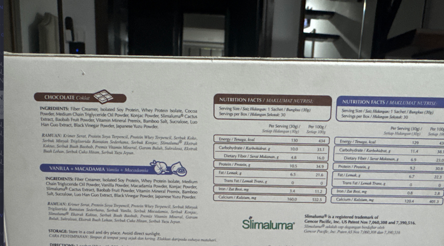
click at [269, 186] on img at bounding box center [222, 173] width 388 height 291
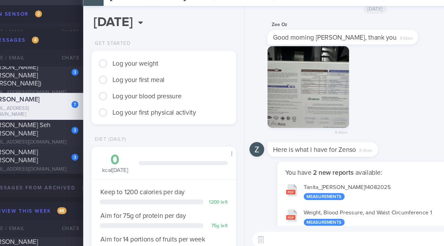
scroll to position [-94, 0]
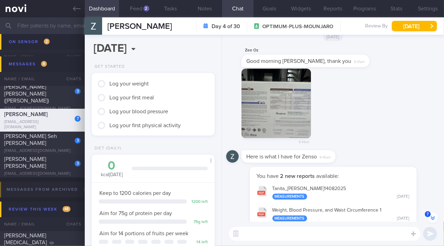
click at [270, 107] on button "button" at bounding box center [275, 102] width 69 height 69
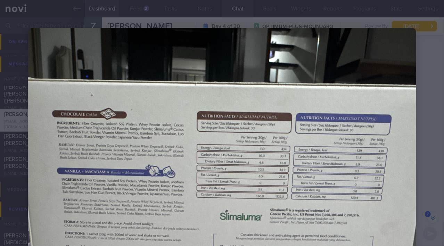
click at [334, 79] on img at bounding box center [222, 173] width 388 height 291
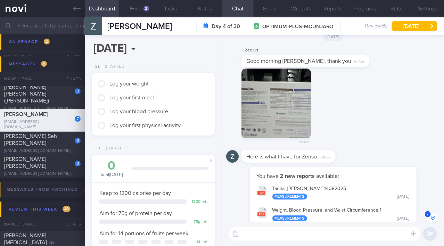
scroll to position [0, 0]
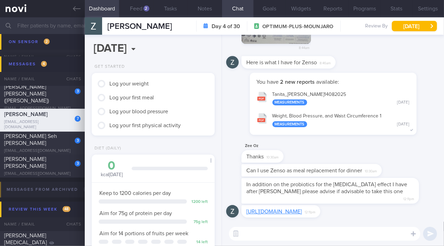
click at [302, 209] on link "[URL][DOMAIN_NAME]" at bounding box center [274, 212] width 56 height 6
